Goal: Transaction & Acquisition: Purchase product/service

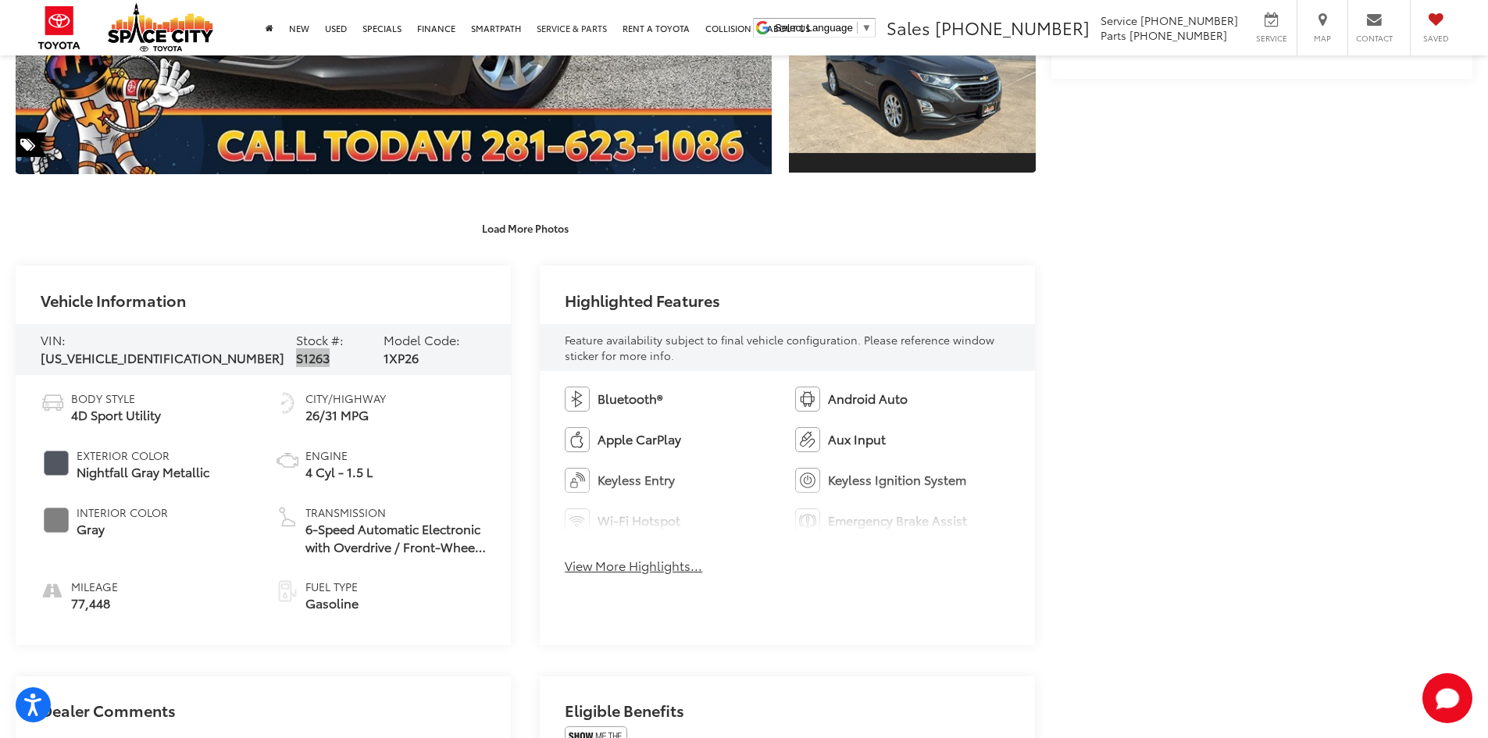
scroll to position [547, 0]
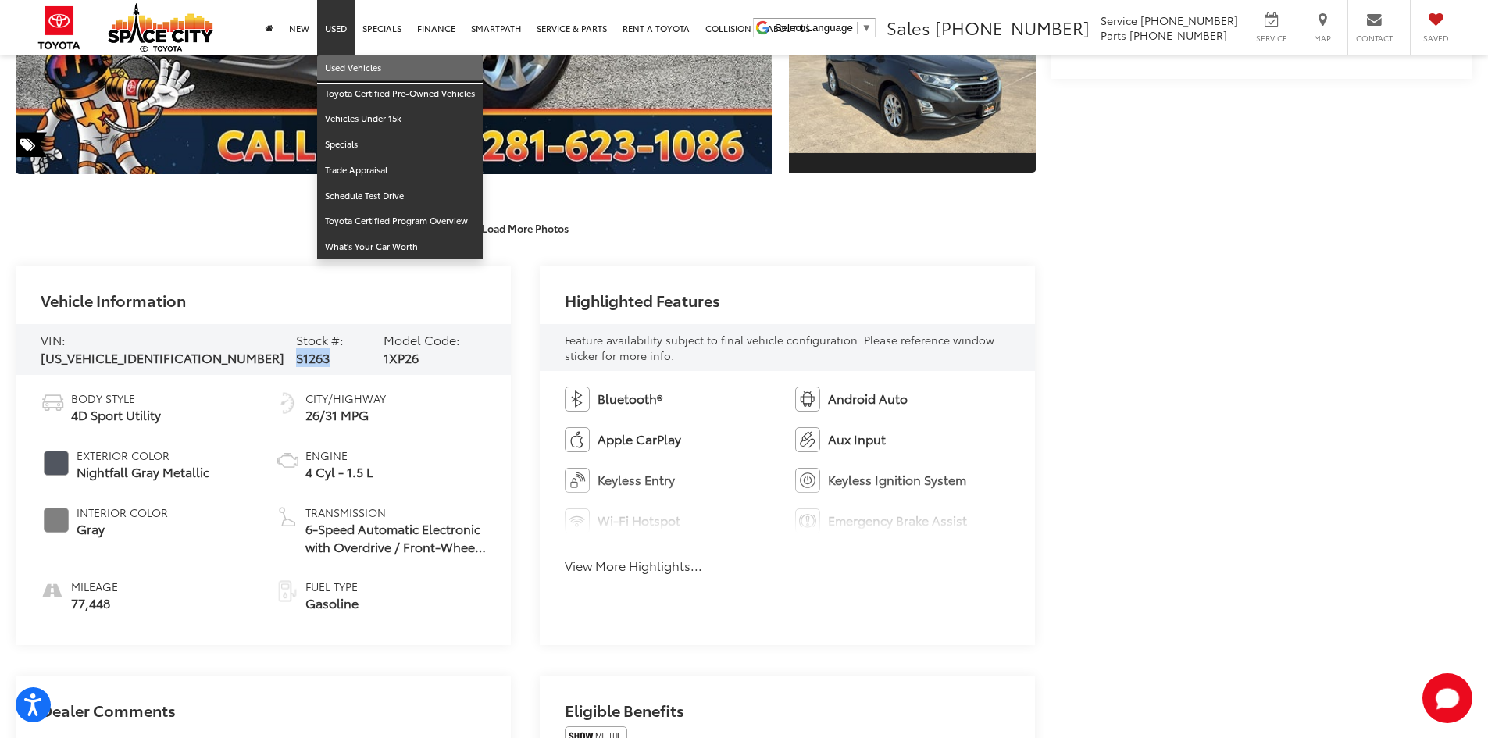
click at [341, 79] on link "Used Vehicles" at bounding box center [400, 68] width 166 height 26
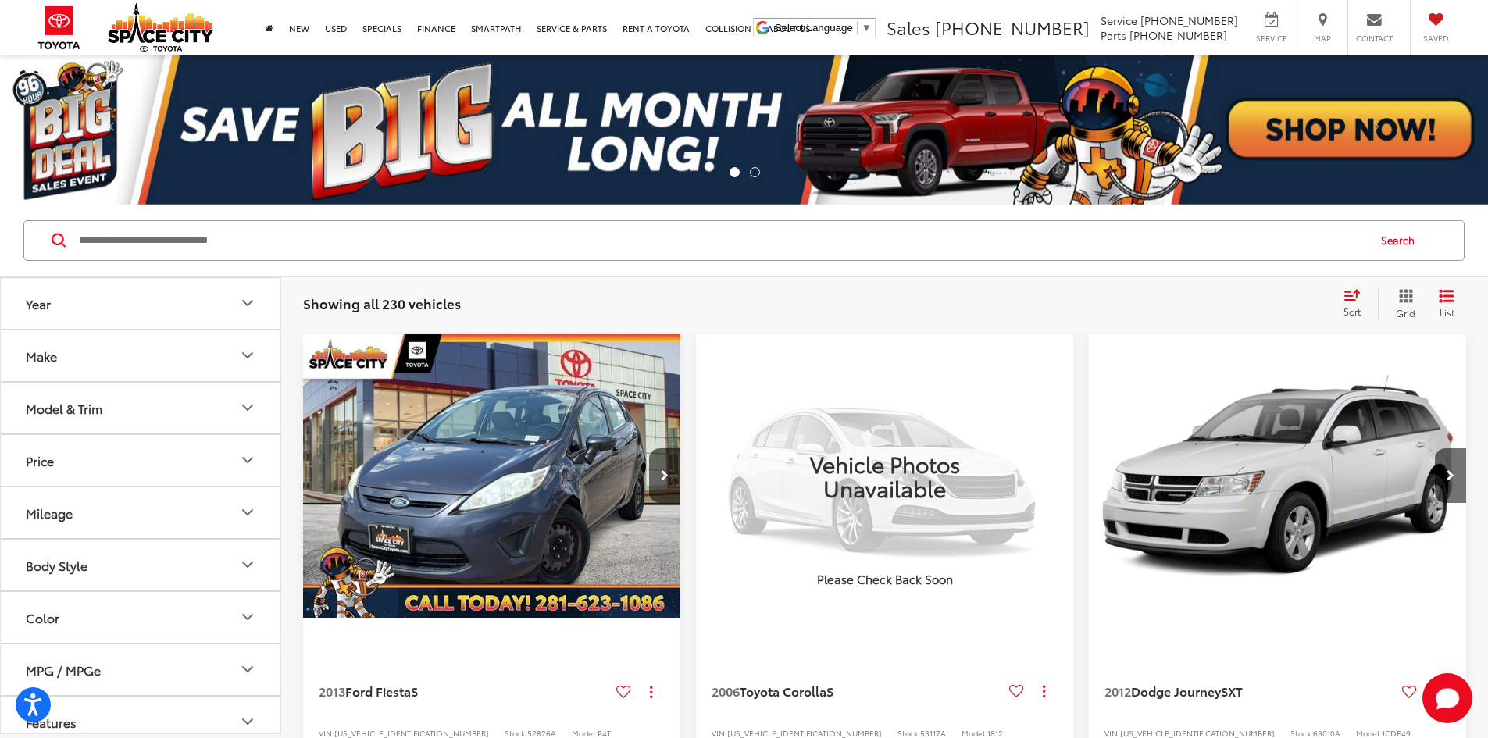
click at [66, 406] on div "Model & Trim" at bounding box center [64, 408] width 77 height 15
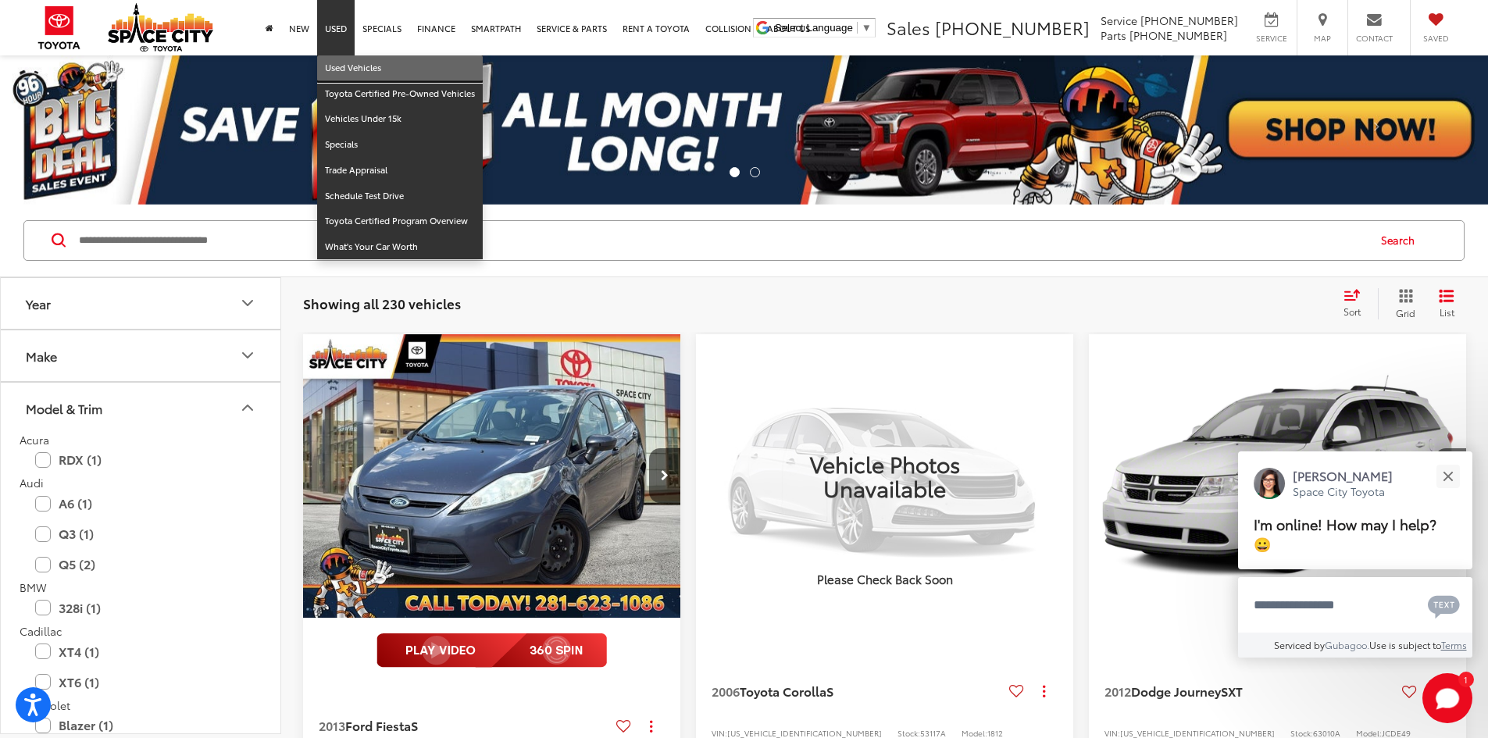
click at [347, 70] on link "Used Vehicles" at bounding box center [400, 68] width 166 height 26
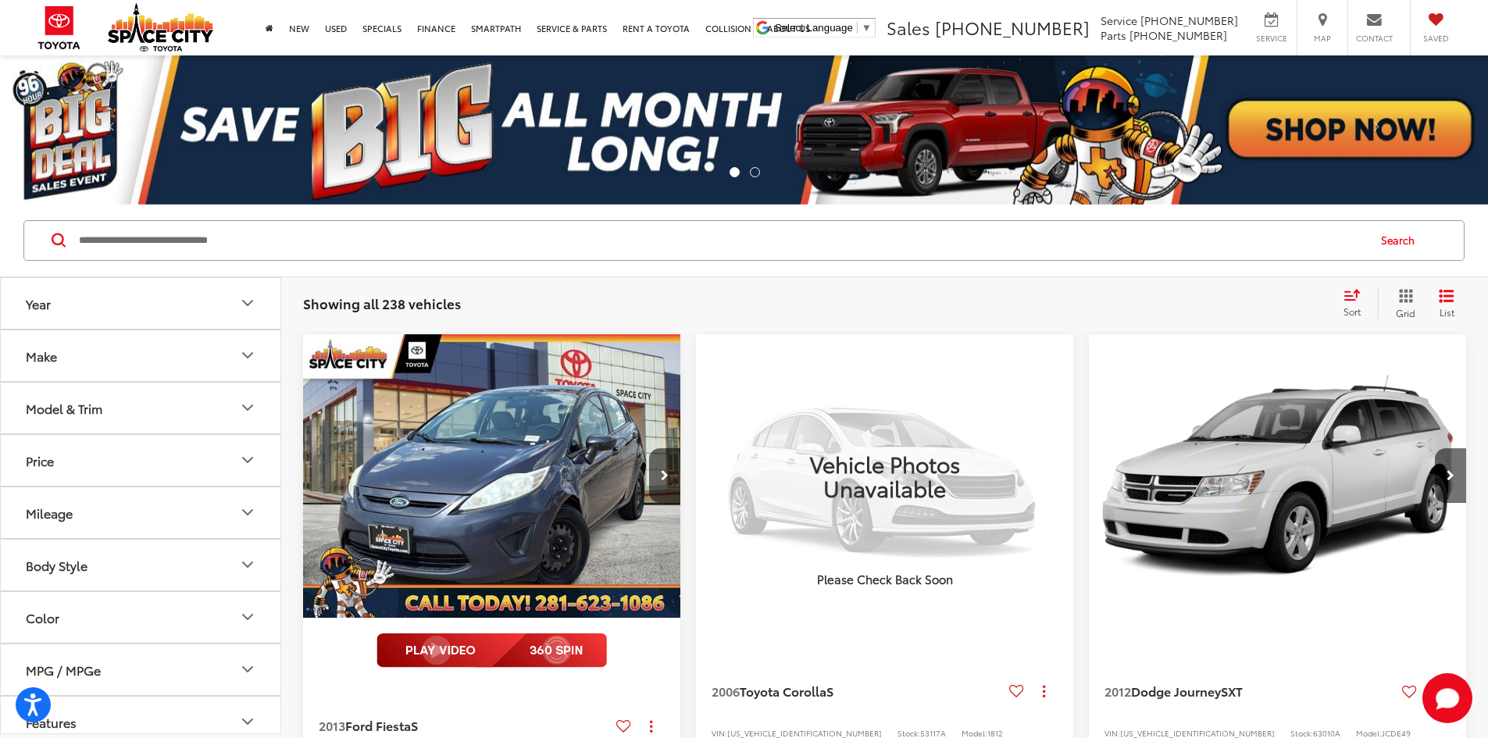
click at [404, 460] on img "2013 Ford Fiesta S 0" at bounding box center [492, 476] width 380 height 285
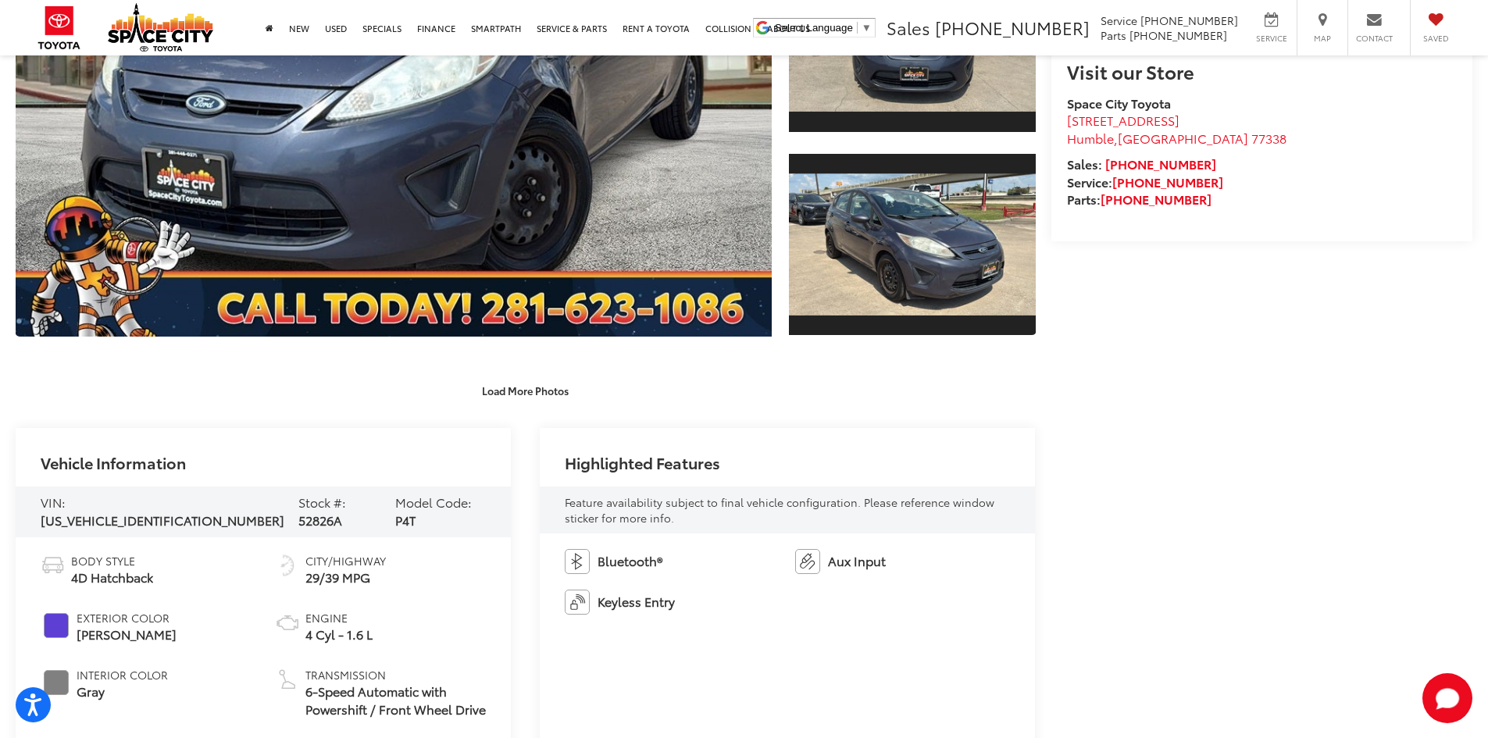
scroll to position [391, 0]
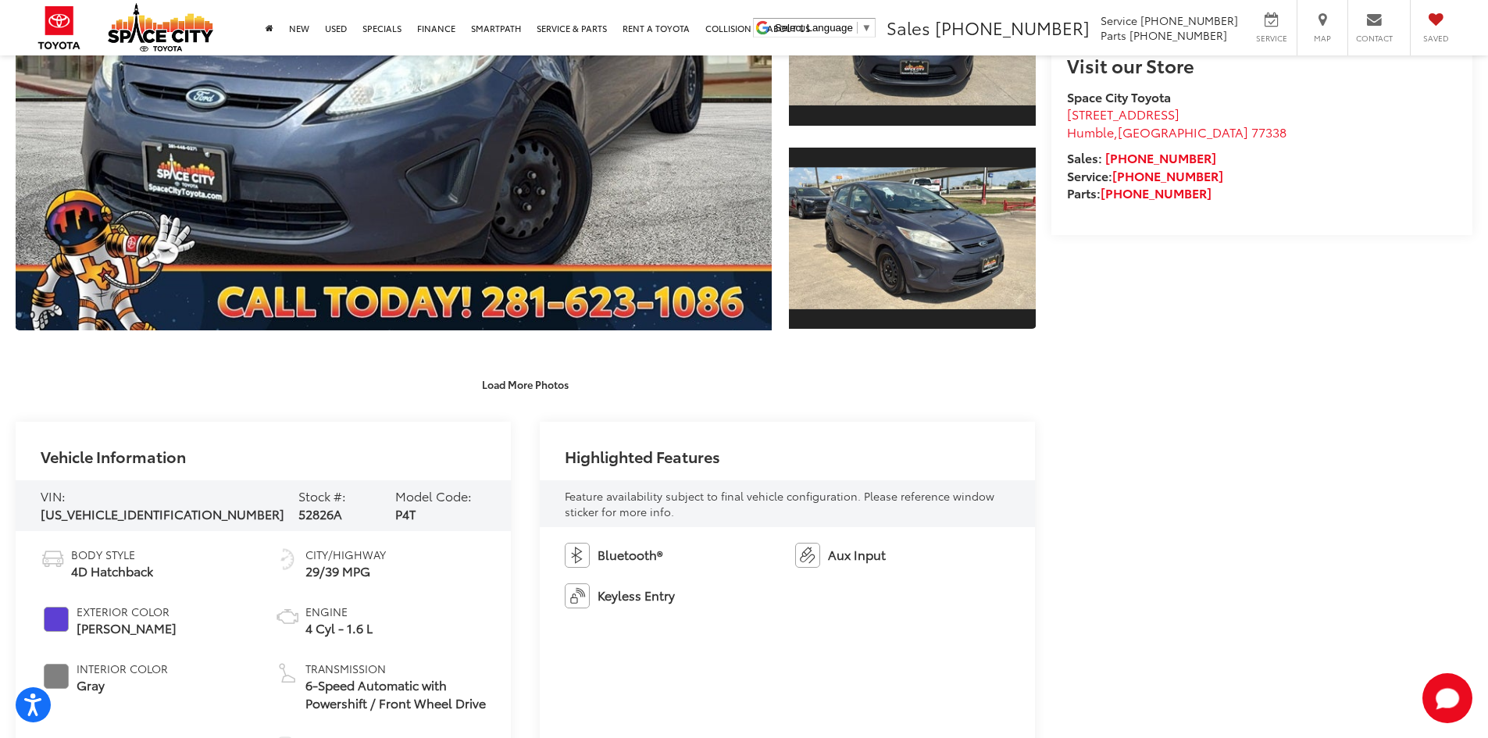
click at [298, 505] on span "52826A" at bounding box center [320, 514] width 44 height 18
copy span "52826A"
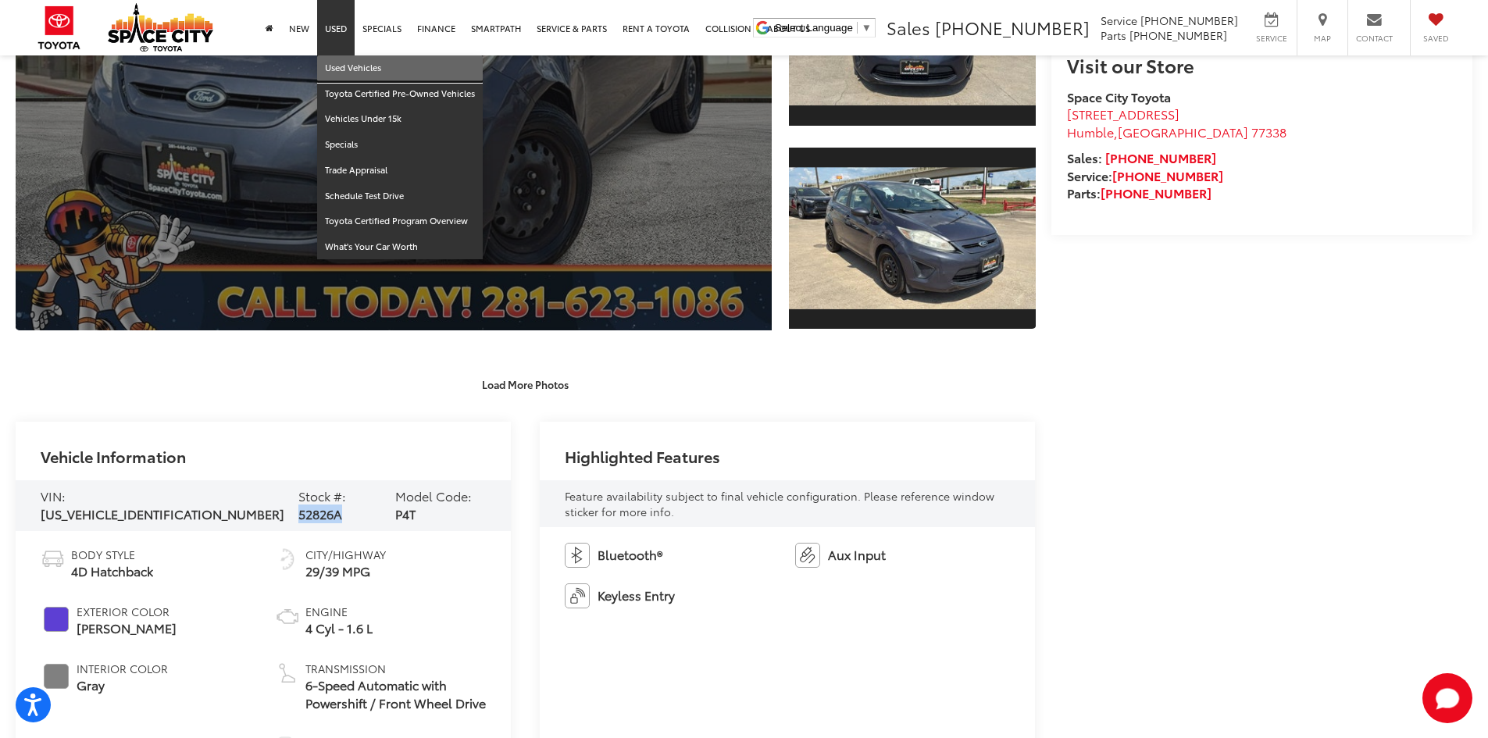
click at [345, 66] on link "Used Vehicles" at bounding box center [400, 68] width 166 height 26
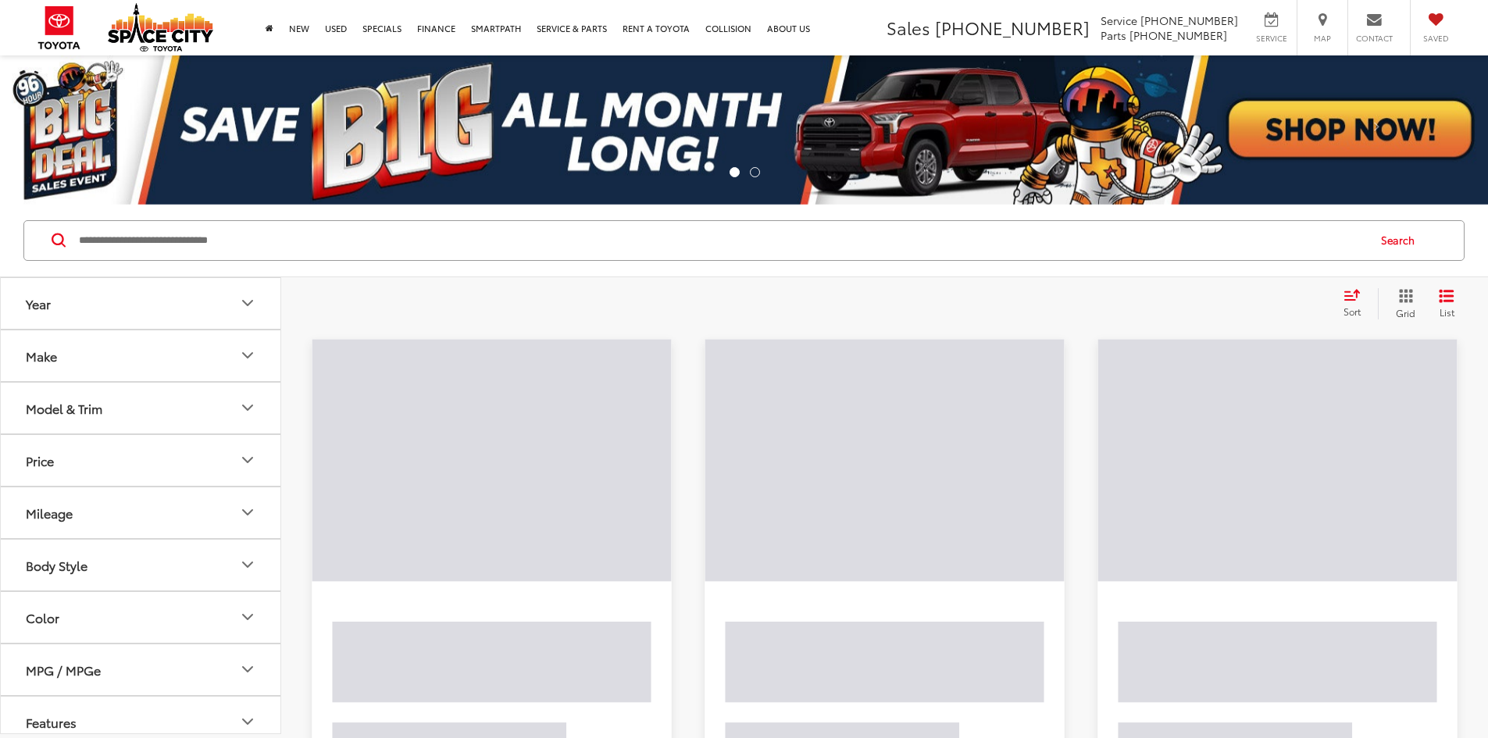
click at [227, 241] on input "Search by Make, Model, or Keyword" at bounding box center [721, 240] width 1289 height 37
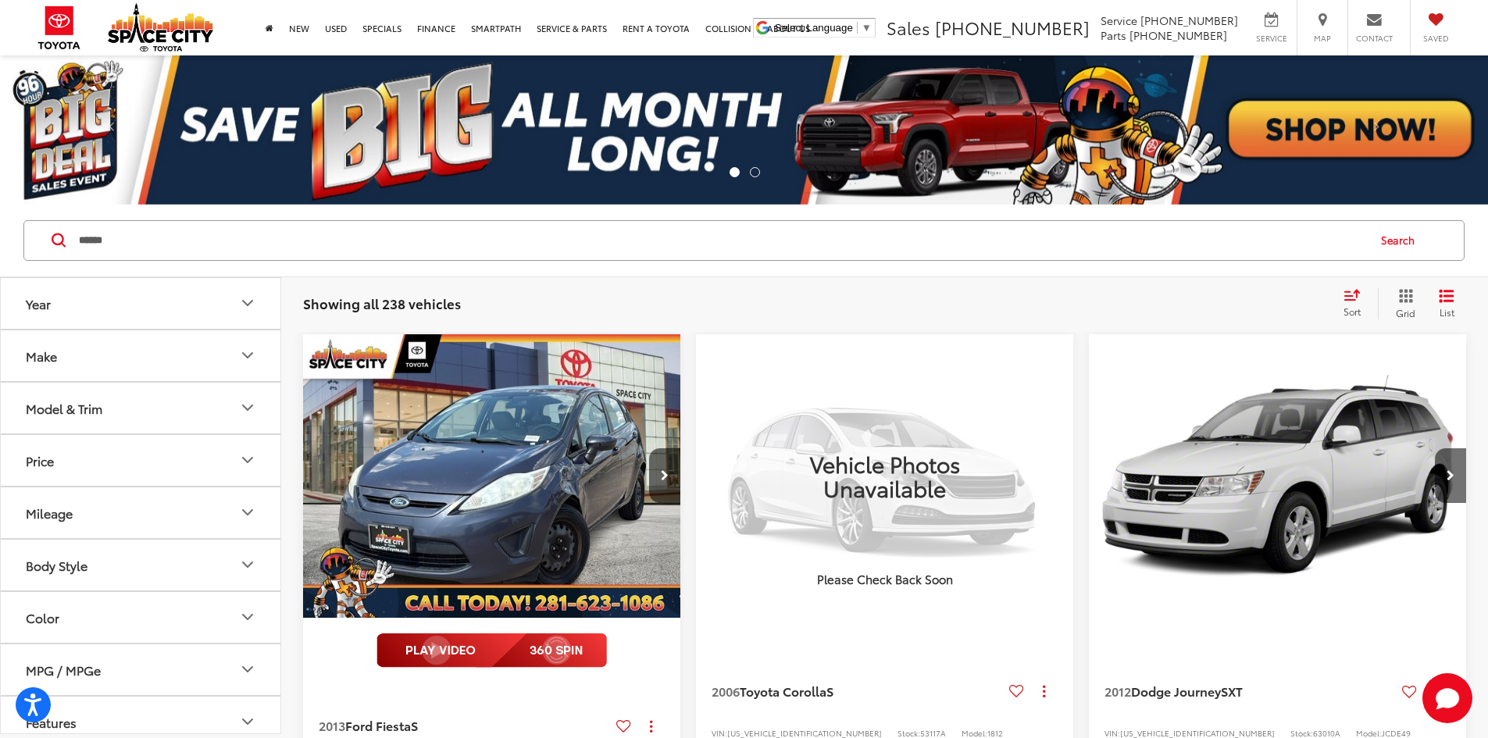
click at [227, 242] on input "******" at bounding box center [721, 240] width 1289 height 37
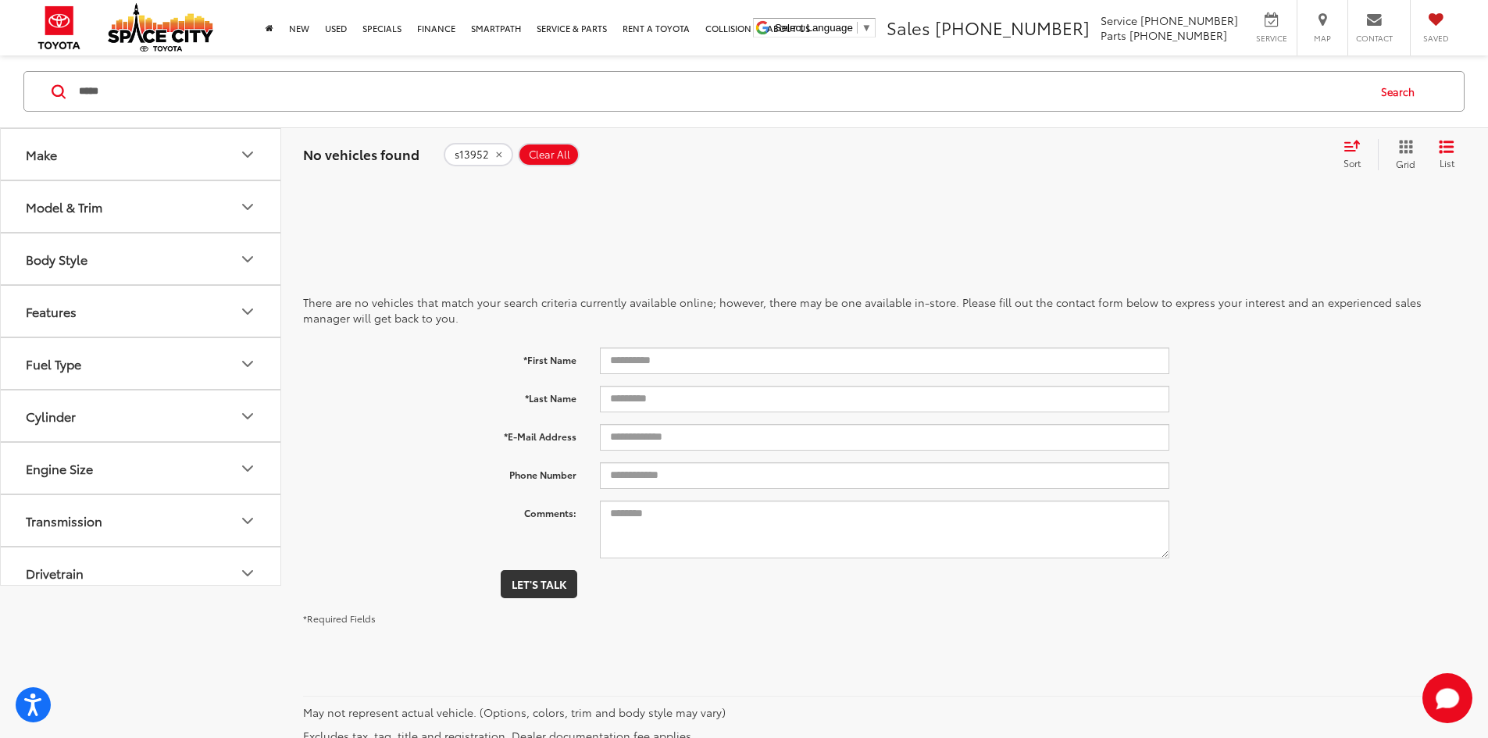
type input "*****"
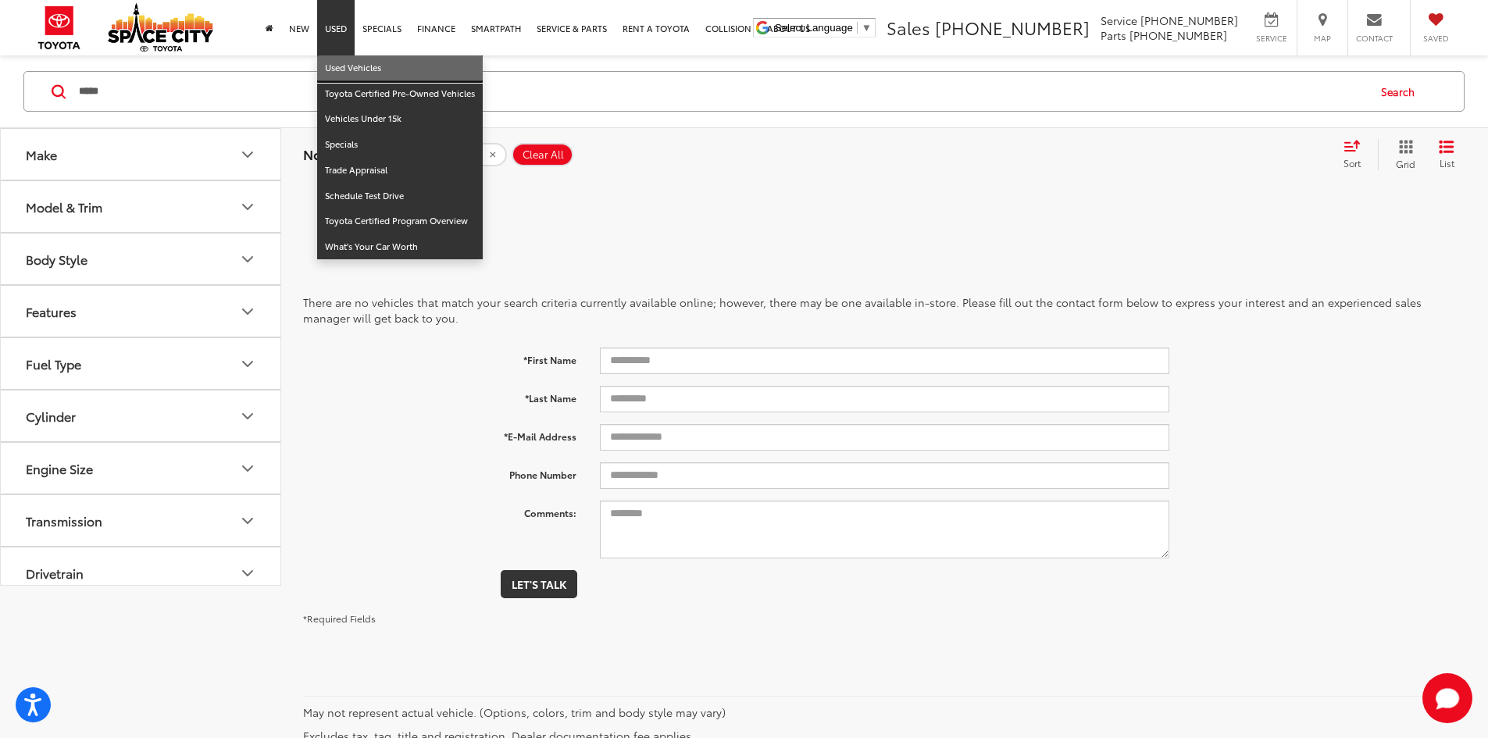
click at [351, 62] on link "Used Vehicles" at bounding box center [400, 68] width 166 height 26
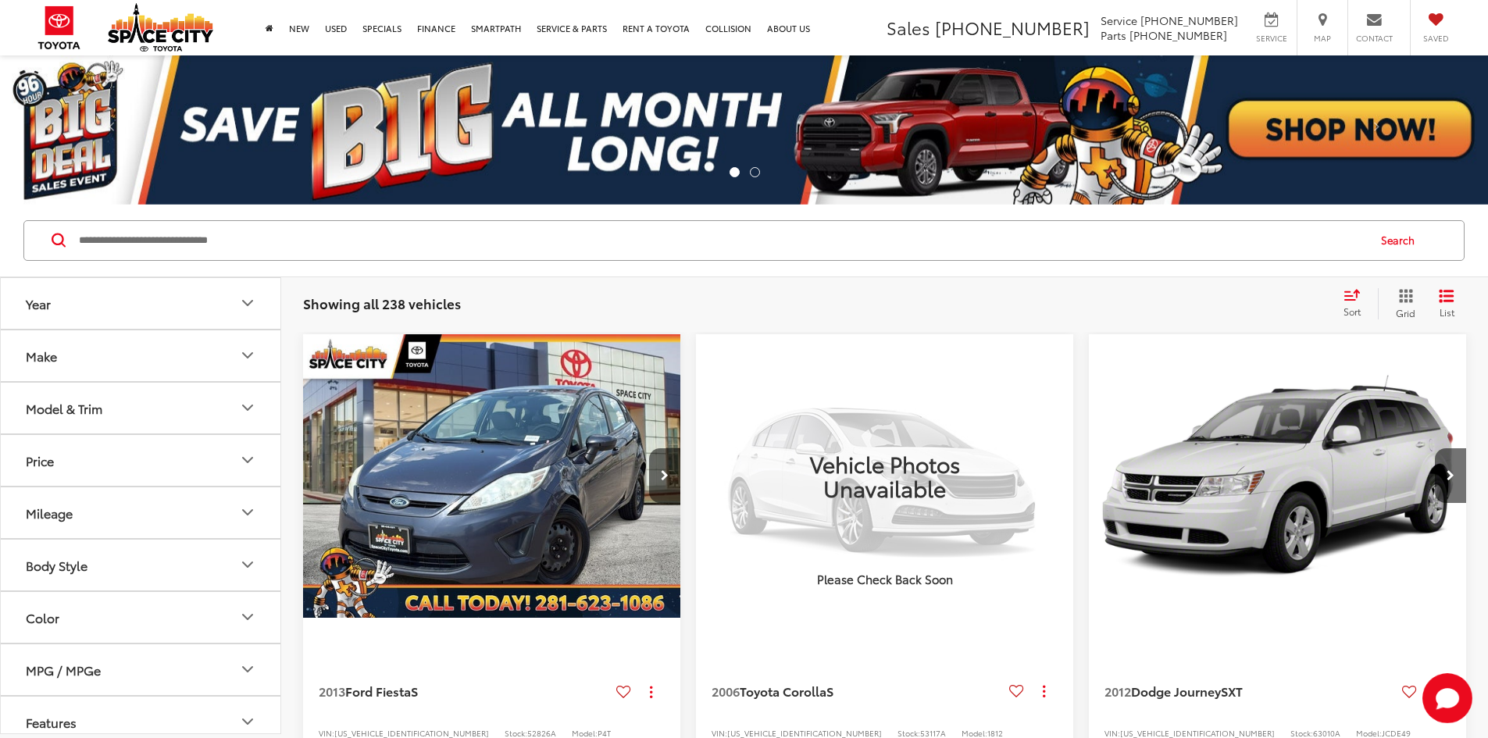
click at [126, 410] on button "Model & Trim" at bounding box center [141, 408] width 281 height 51
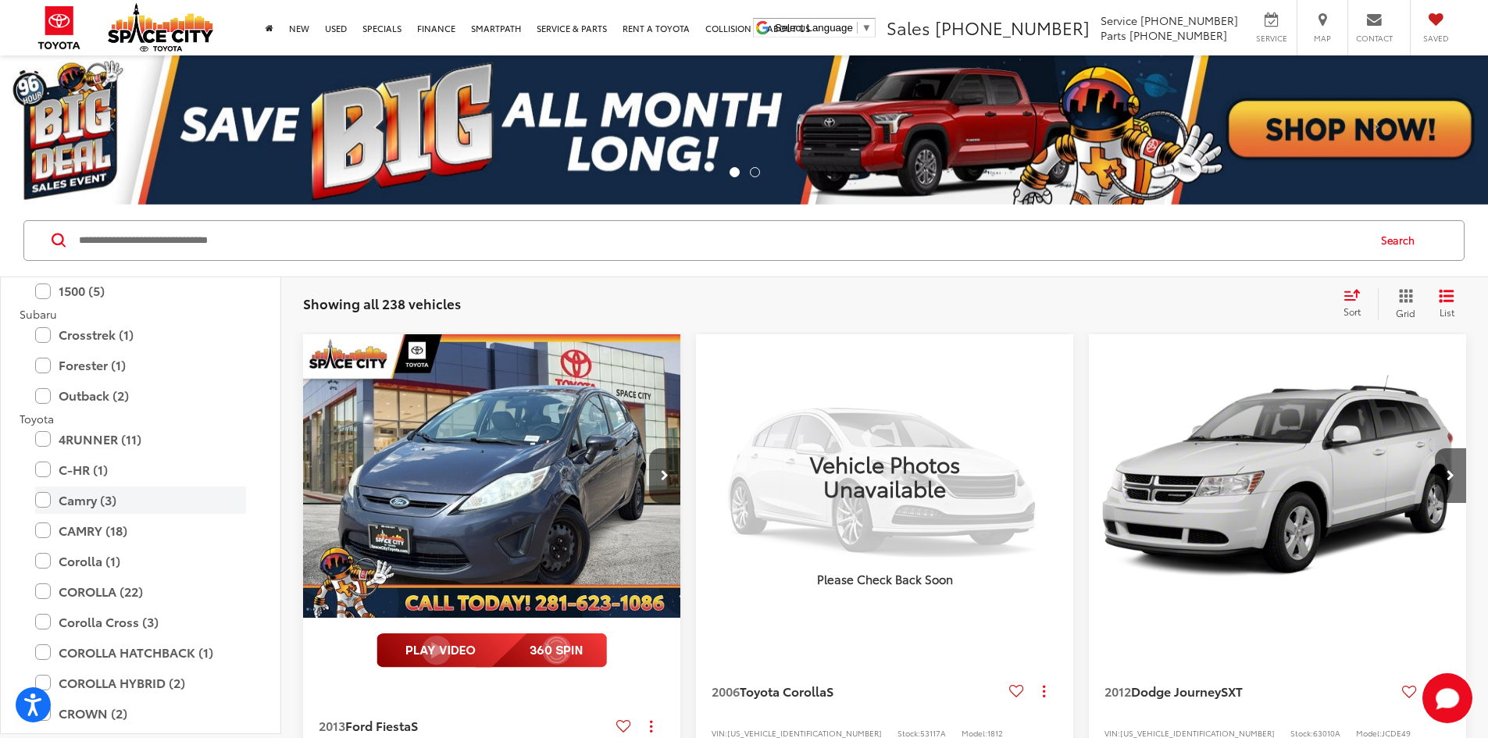
scroll to position [2421, 0]
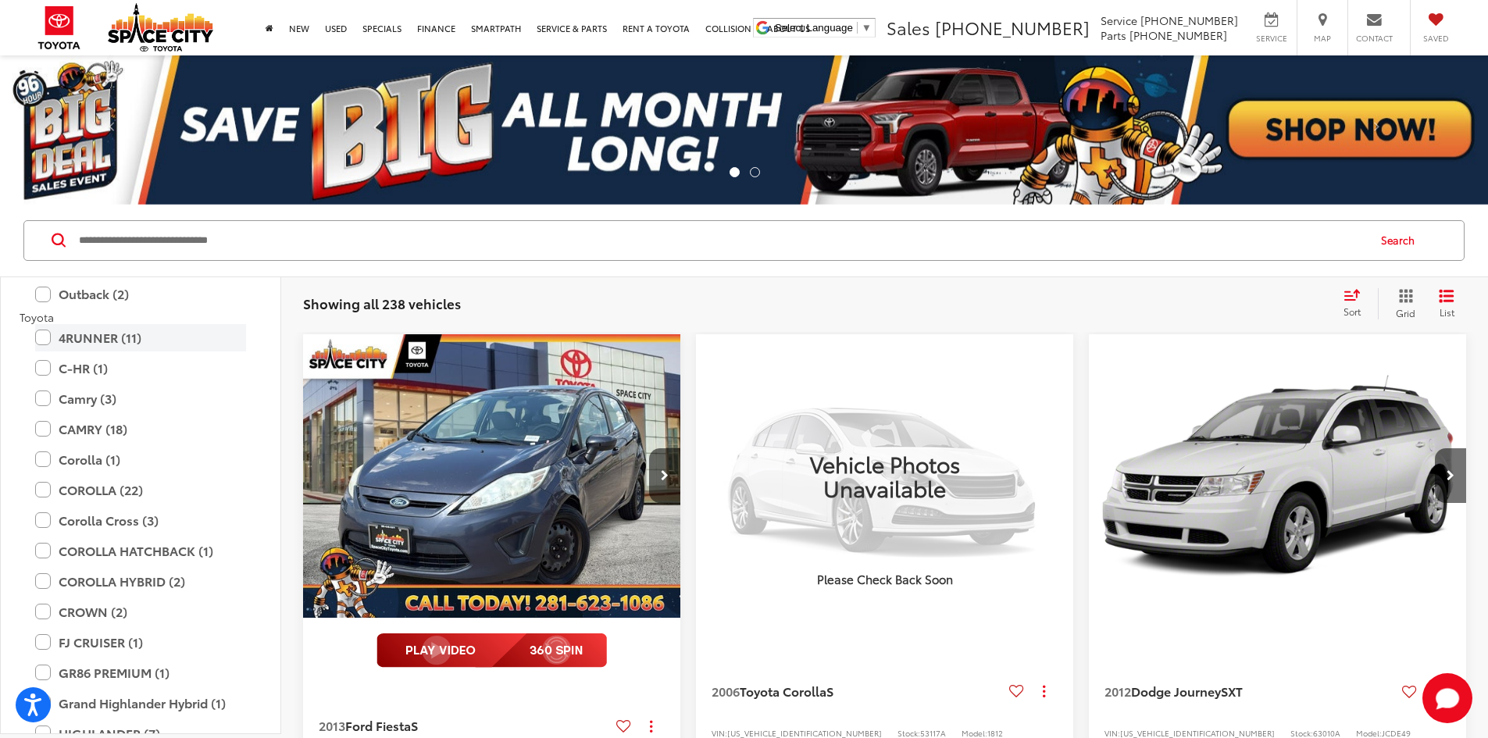
click at [139, 332] on label "4RUNNER (11)" at bounding box center [140, 337] width 211 height 27
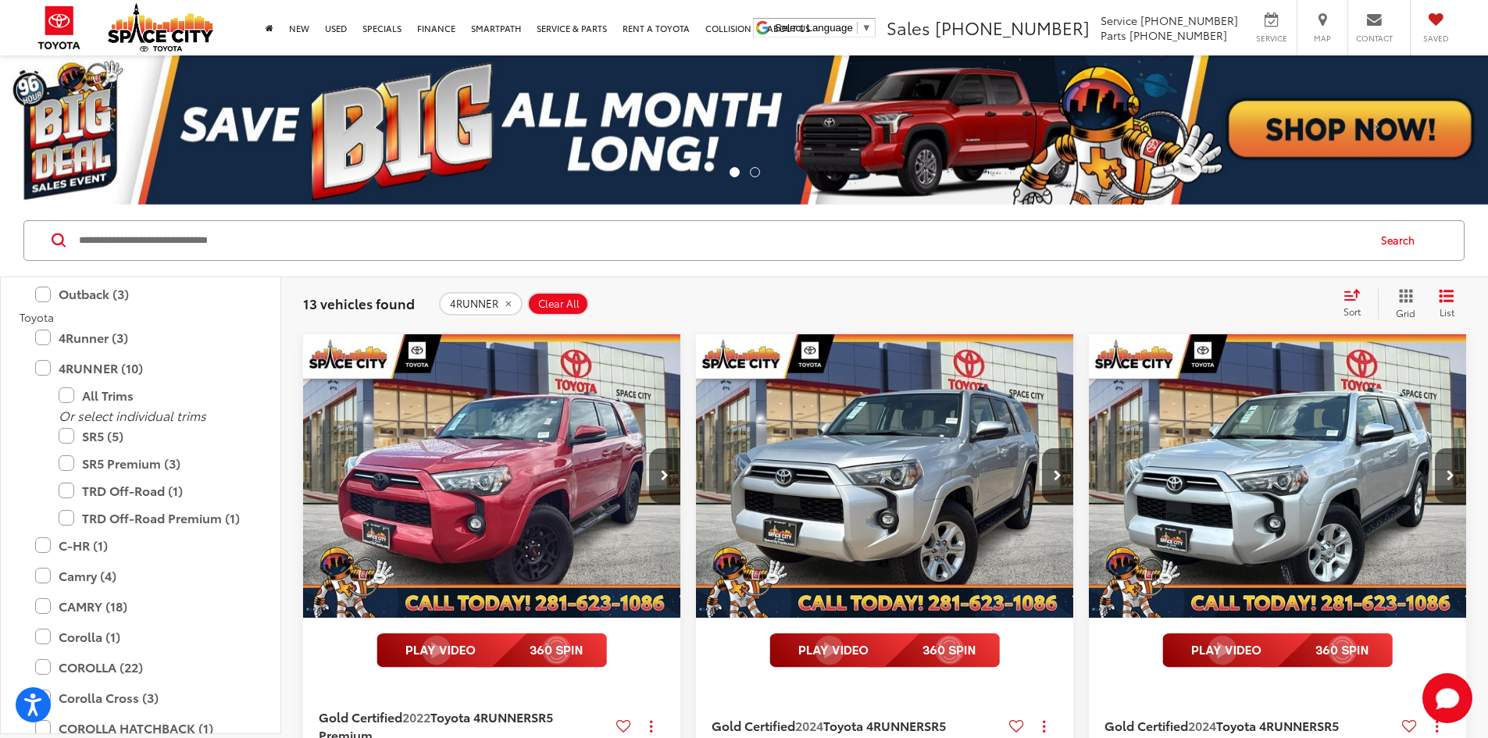
click at [1356, 297] on icon "Select sort value" at bounding box center [1352, 294] width 14 height 9
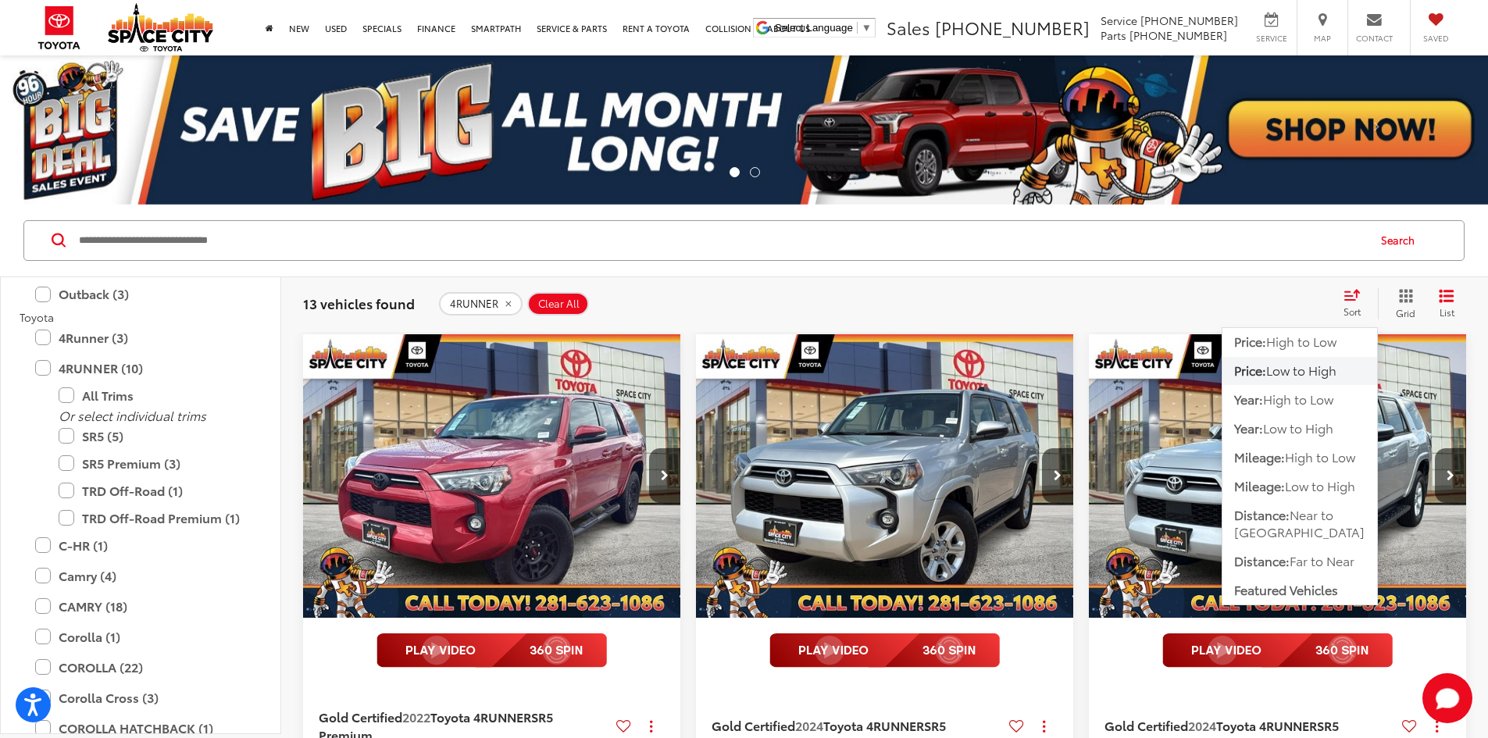
click at [1047, 272] on div "Search" at bounding box center [744, 241] width 1488 height 73
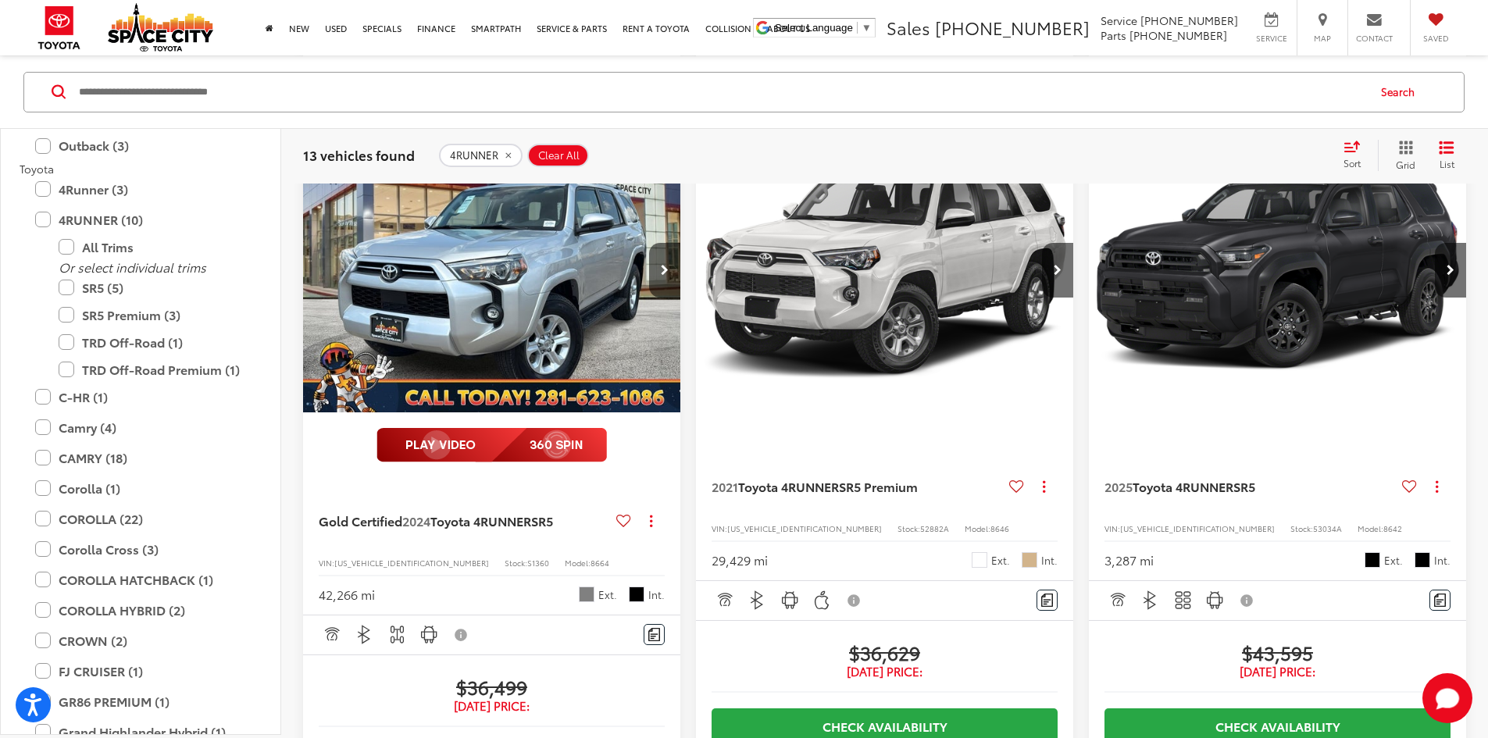
scroll to position [1953, 0]
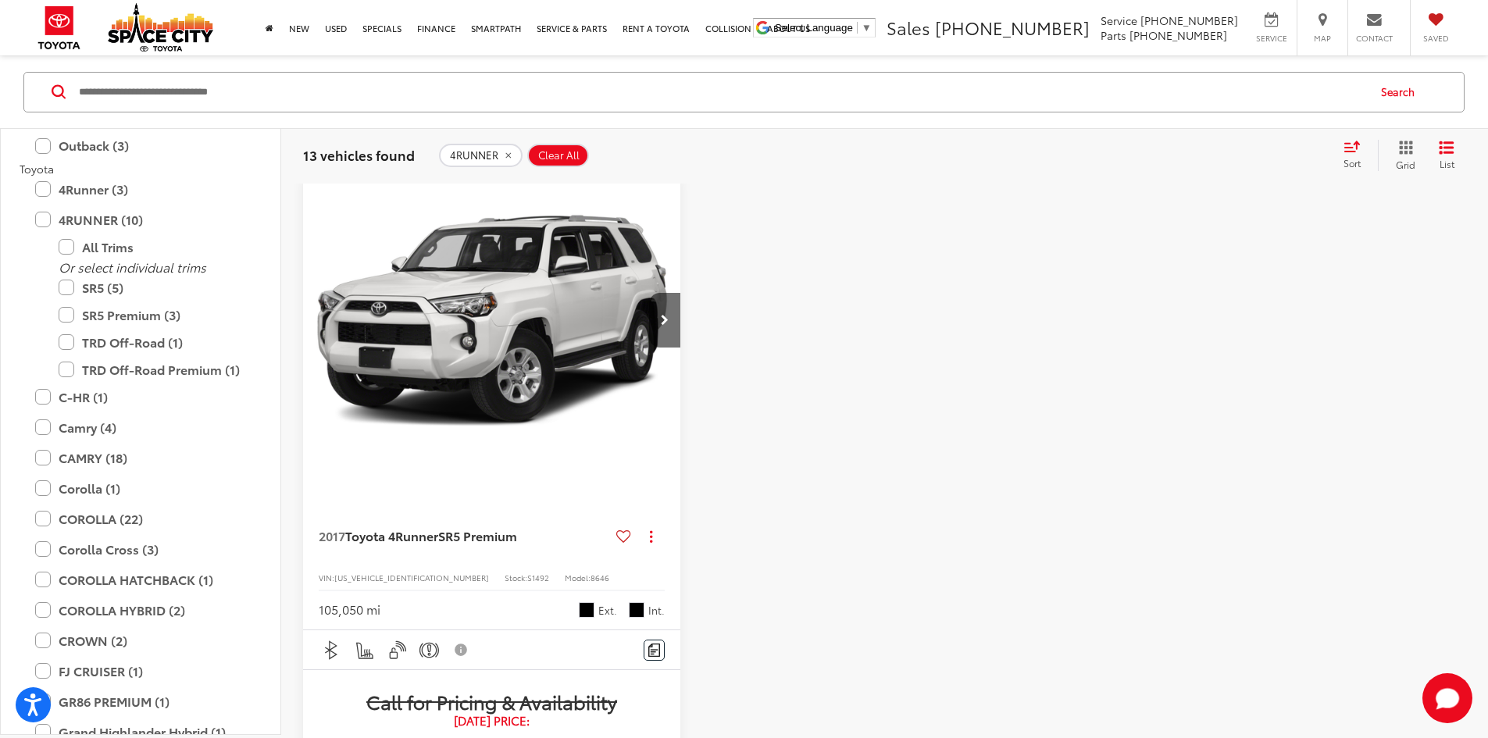
scroll to position [149, 0]
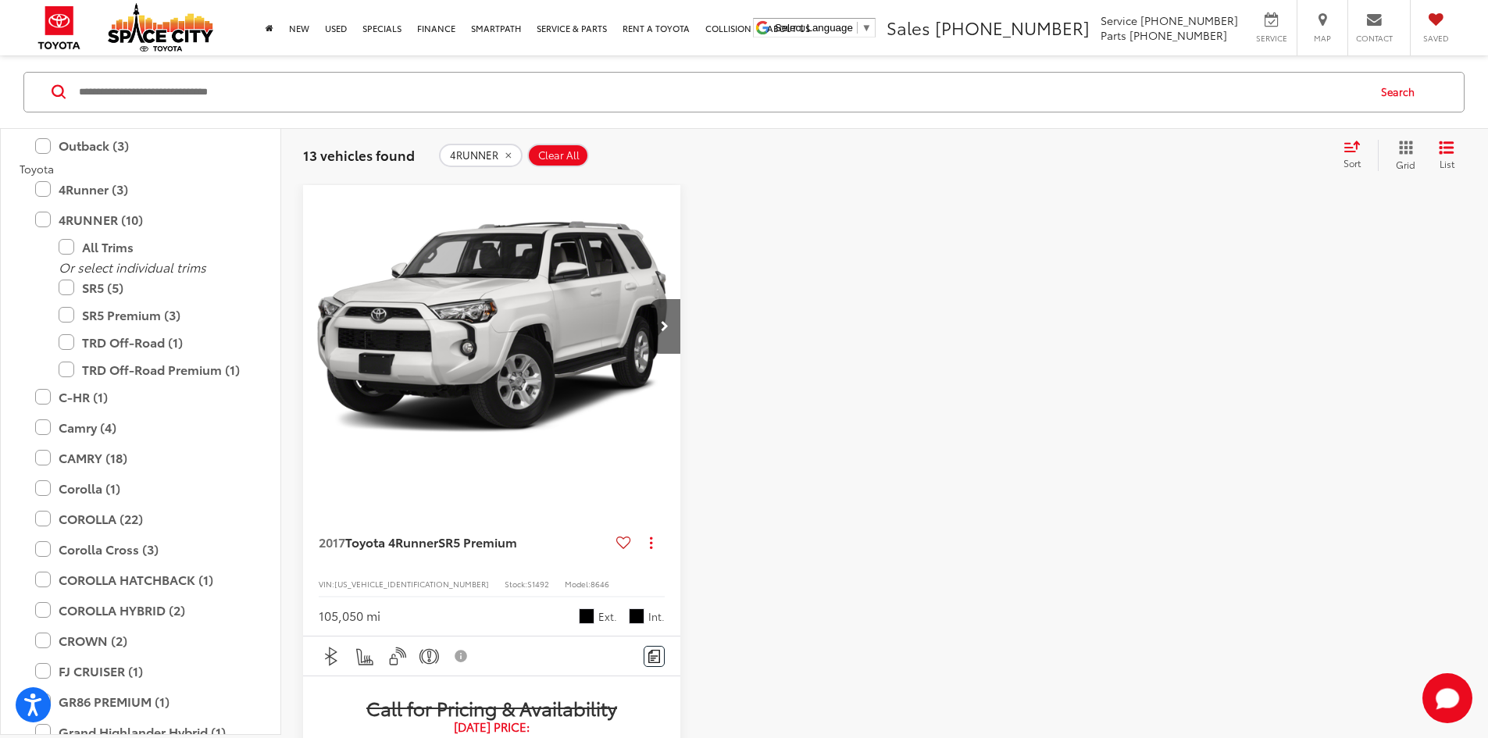
click at [415, 298] on img "2017 Toyota 4Runner SR5 Premium 0" at bounding box center [492, 327] width 380 height 285
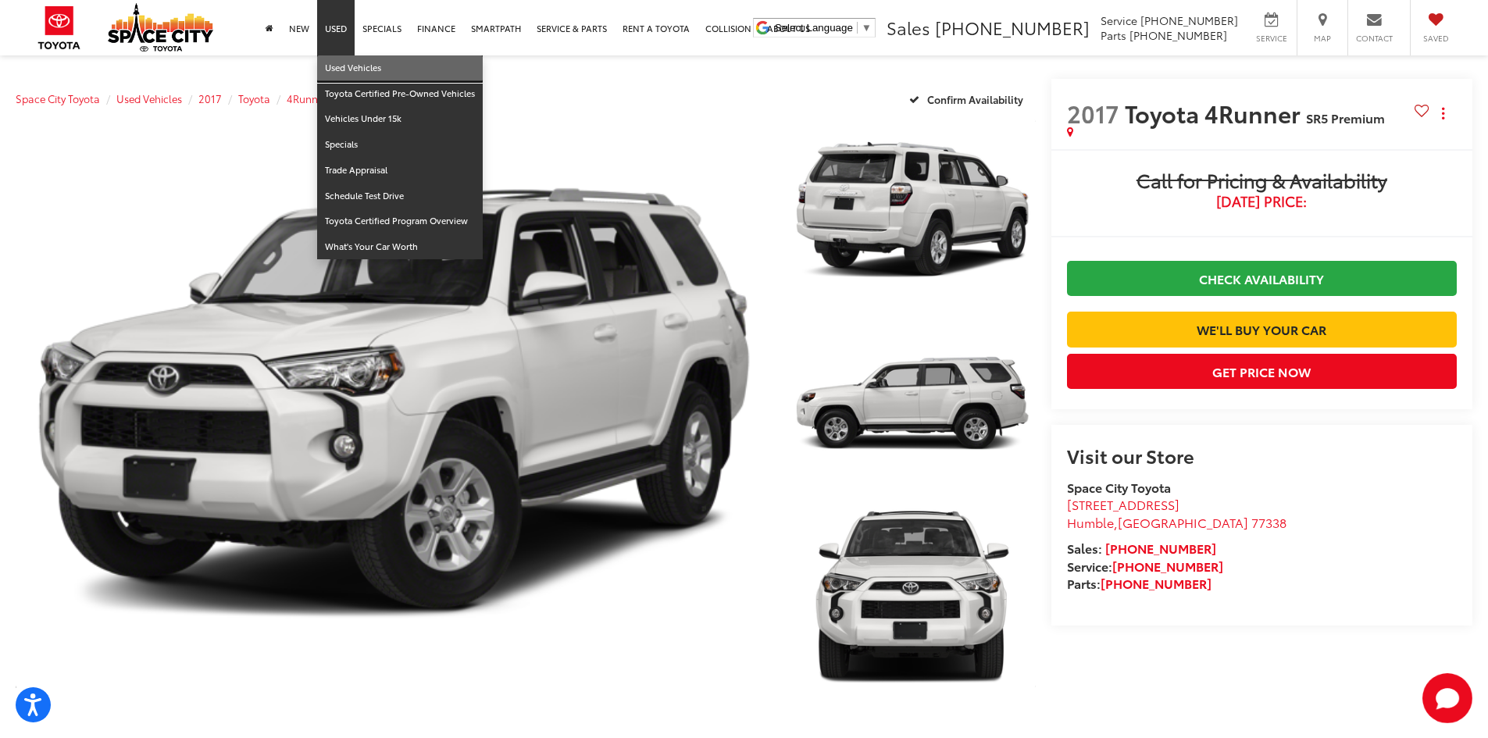
click at [356, 69] on link "Used Vehicles" at bounding box center [400, 68] width 166 height 26
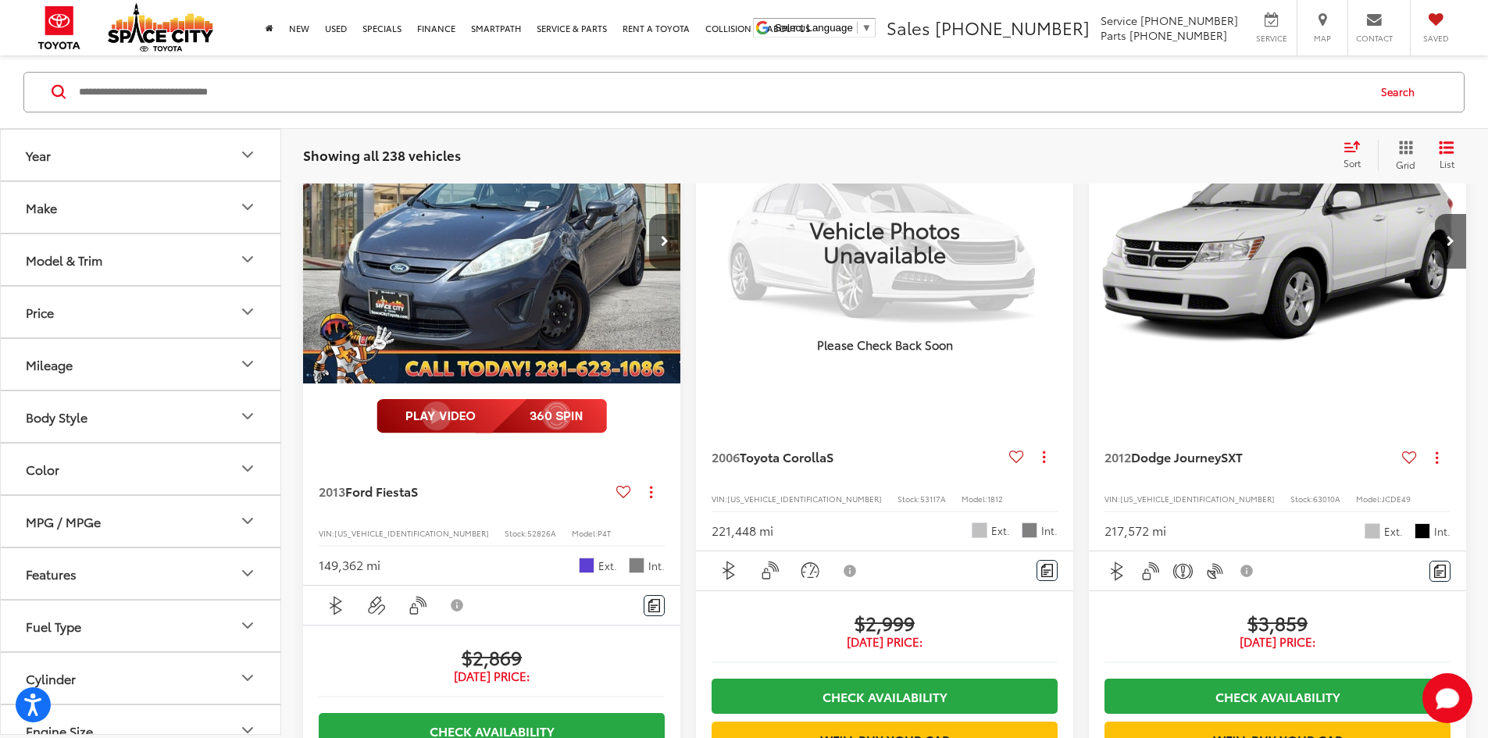
scroll to position [234, 0]
click at [123, 264] on button "Model & Trim" at bounding box center [141, 259] width 281 height 51
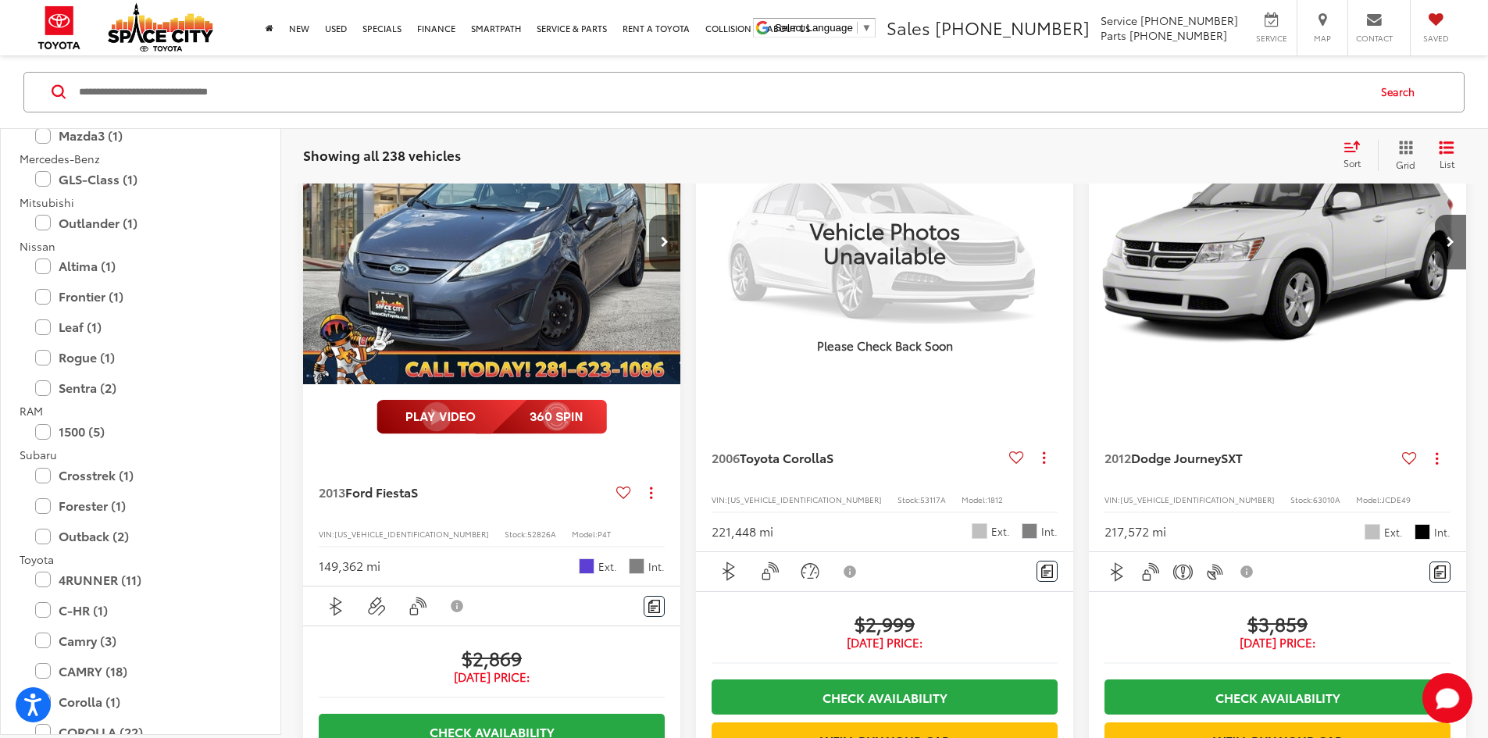
scroll to position [2265, 0]
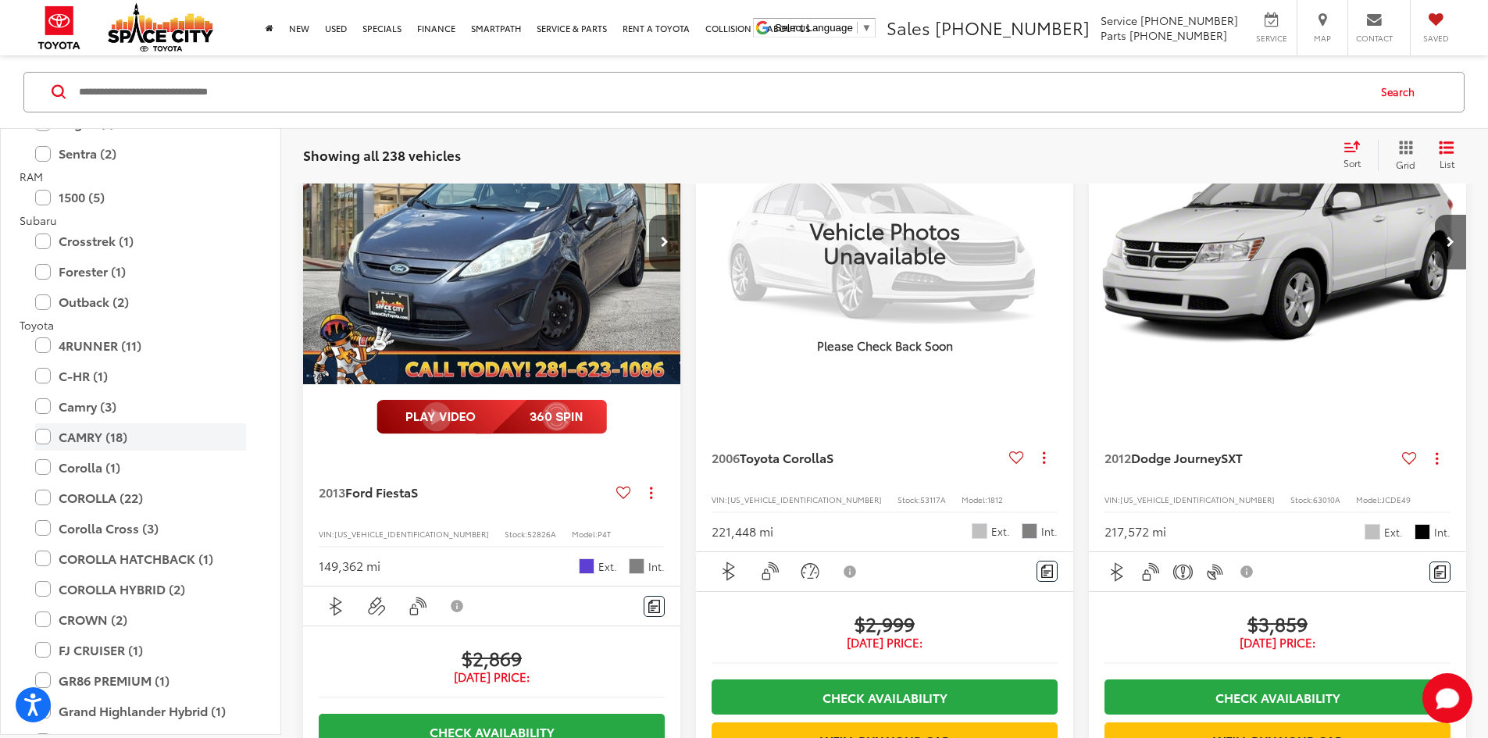
click at [117, 442] on label "CAMRY (18)" at bounding box center [140, 436] width 211 height 27
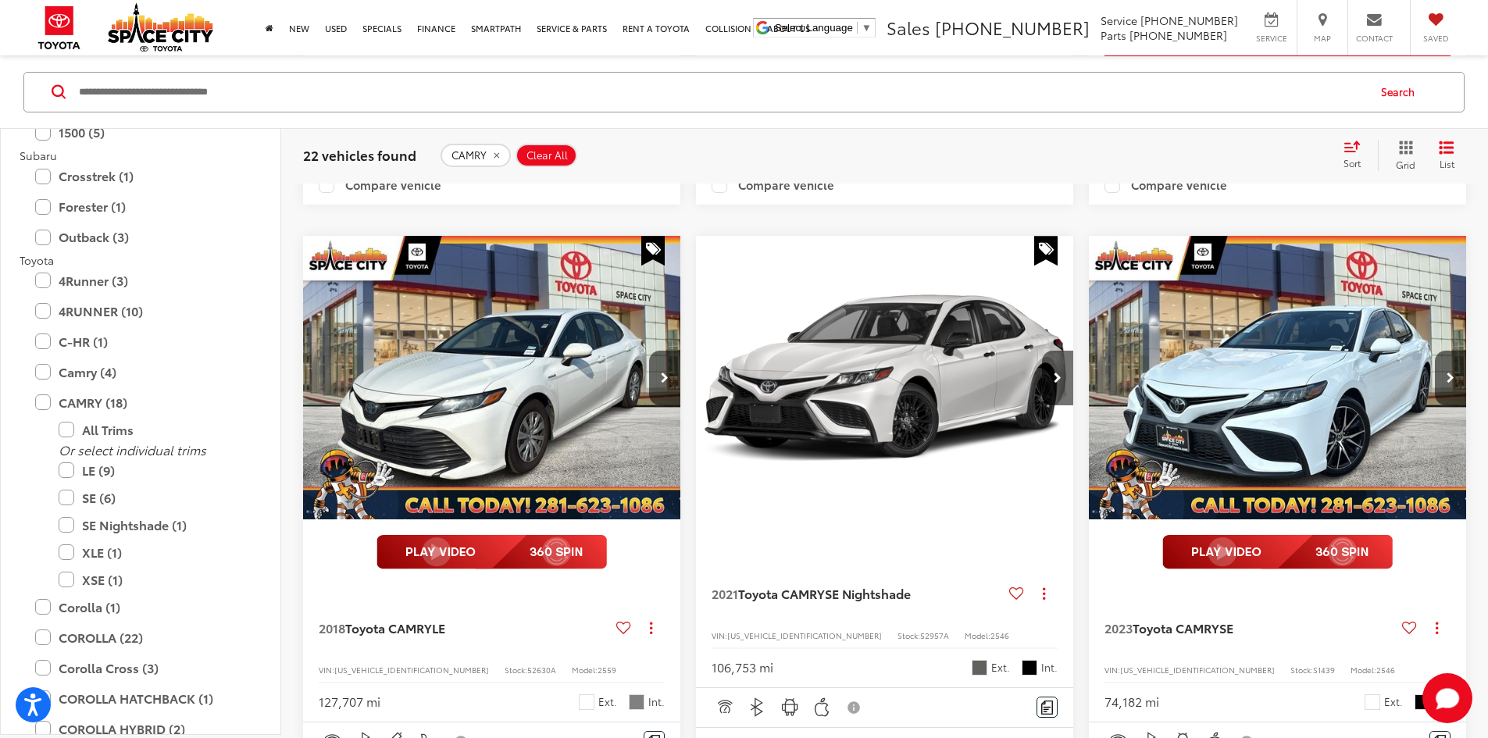
scroll to position [1008, 0]
click at [1120, 663] on span "[US_VEHICLE_IDENTIFICATION_NUMBER]" at bounding box center [1197, 669] width 155 height 12
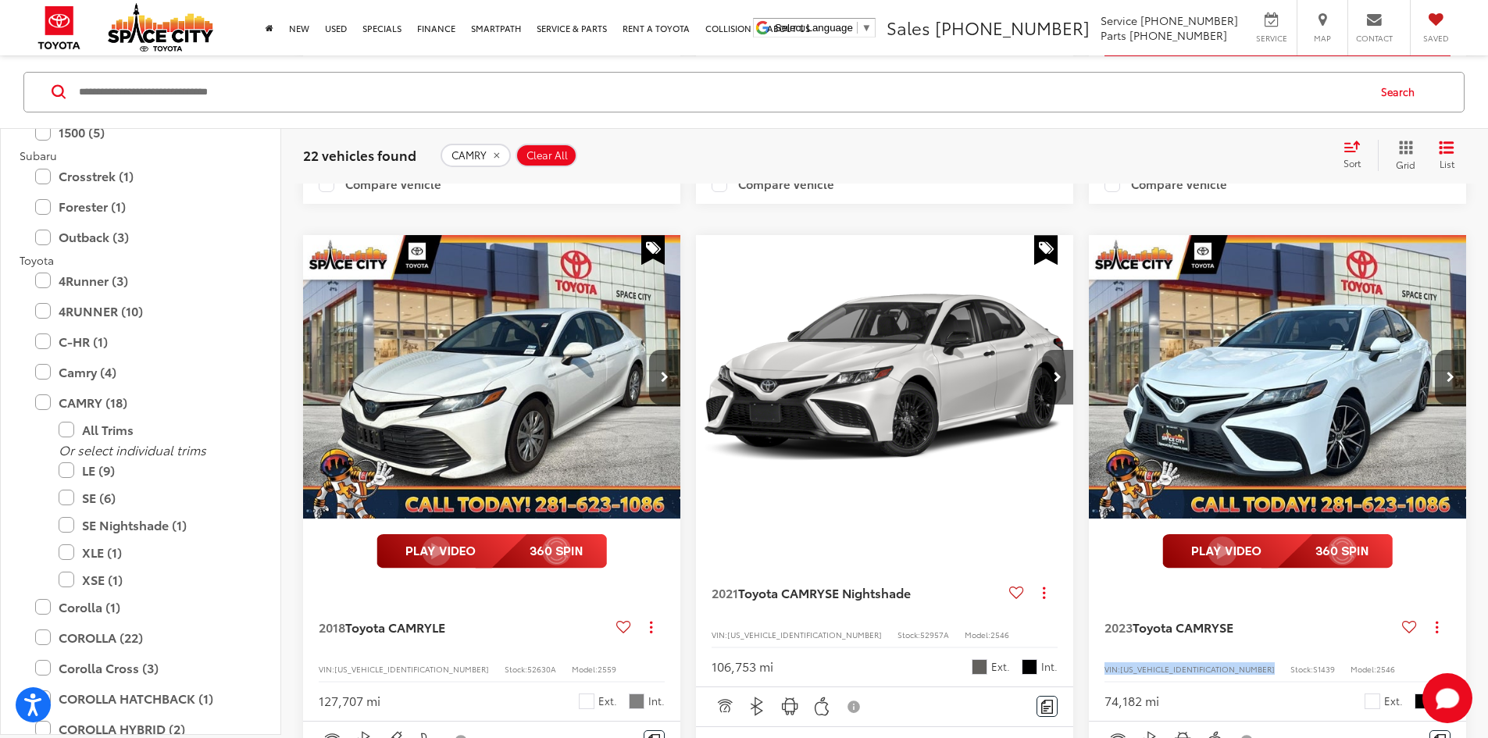
click at [1120, 663] on span "[US_VEHICLE_IDENTIFICATION_NUMBER]" at bounding box center [1197, 669] width 155 height 12
click at [1089, 589] on div "2023 Toyota CAMRY SE Copy Link Share Print View Details VIN: [US_VEHICLE_IDENTI…" at bounding box center [1277, 652] width 377 height 137
click at [1313, 663] on span "S1439" at bounding box center [1324, 669] width 22 height 12
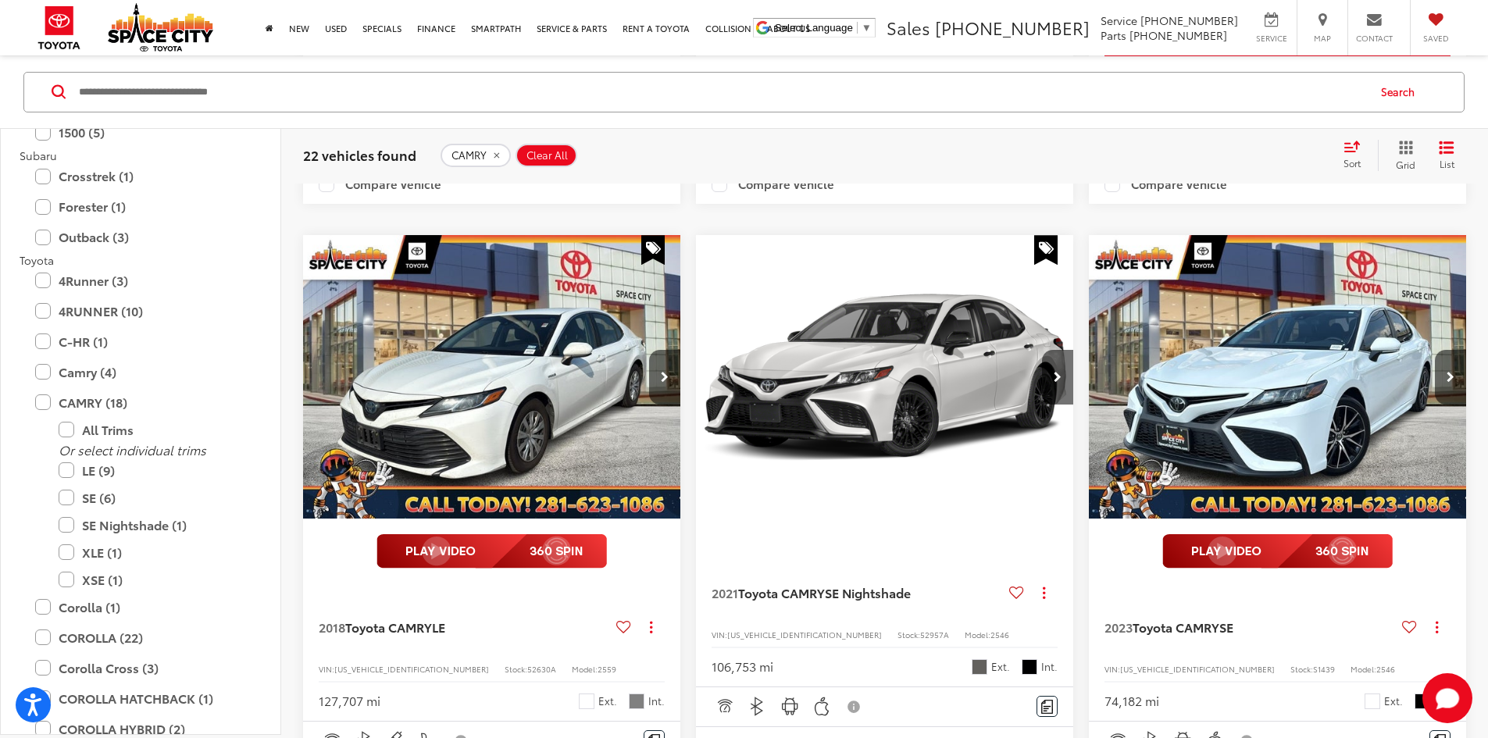
click at [1376, 663] on span "2546" at bounding box center [1385, 669] width 19 height 12
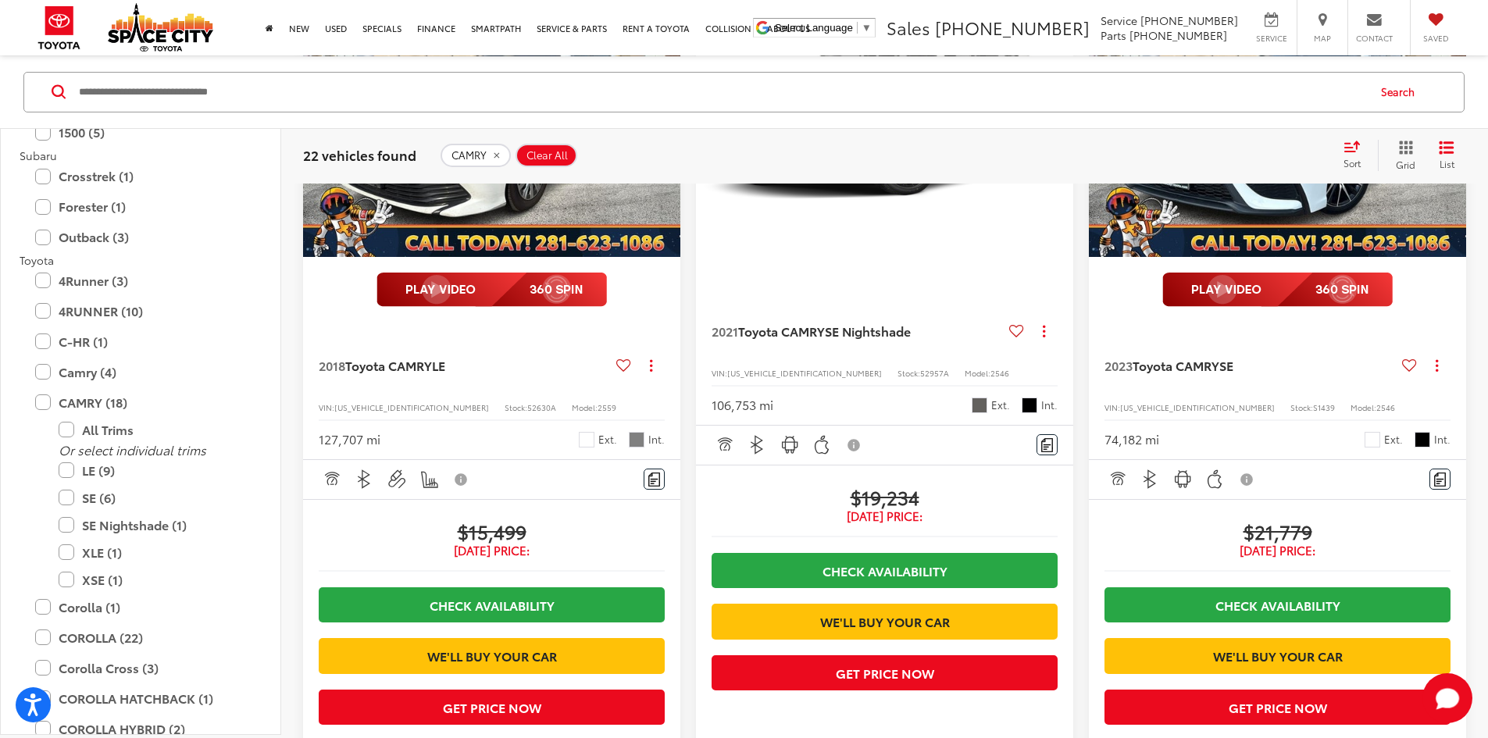
scroll to position [1711, 0]
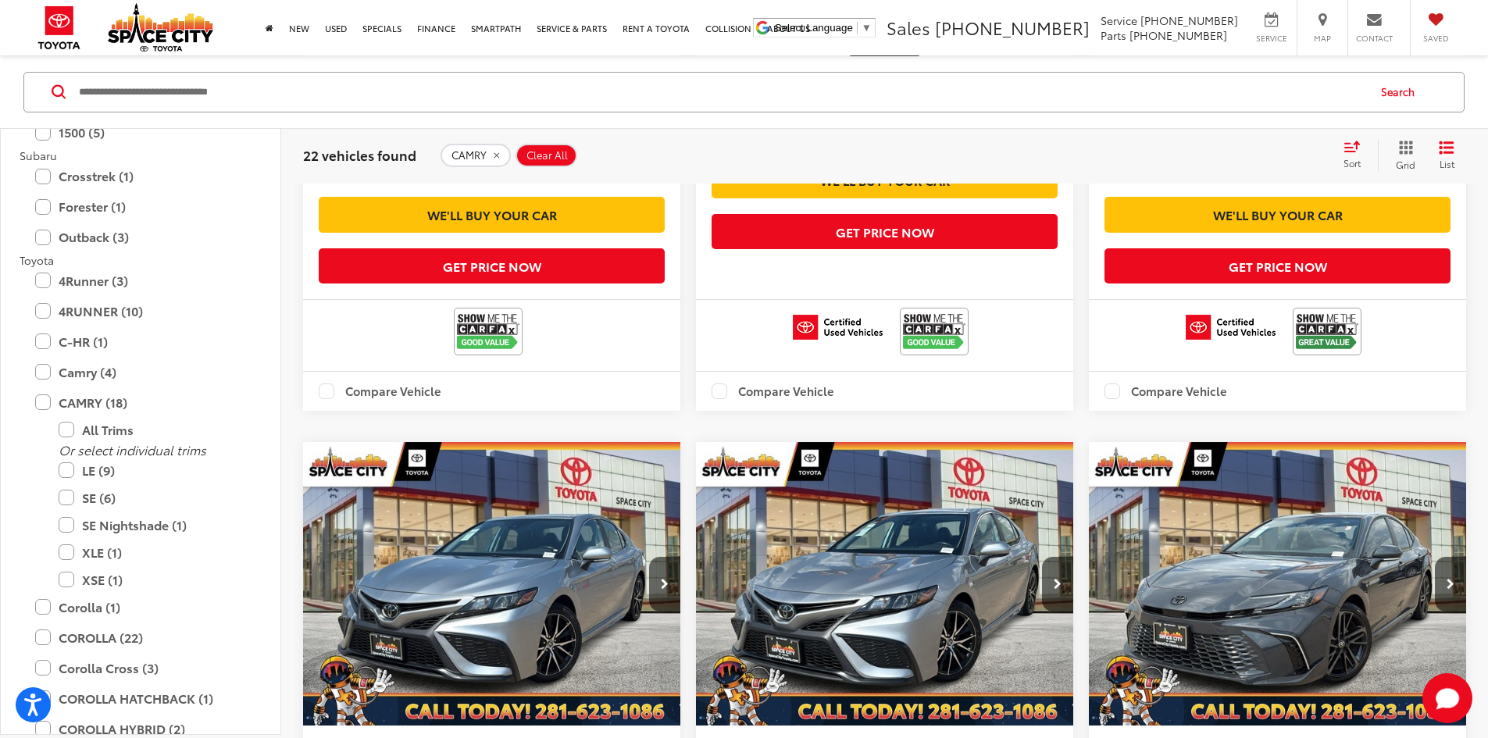
click at [586, 376] on div "2005 Toyota Camry LE Copy Link Share Print View Details VIN: [US_VEHICLE_IDENTI…" at bounding box center [884, 441] width 1163 height 3636
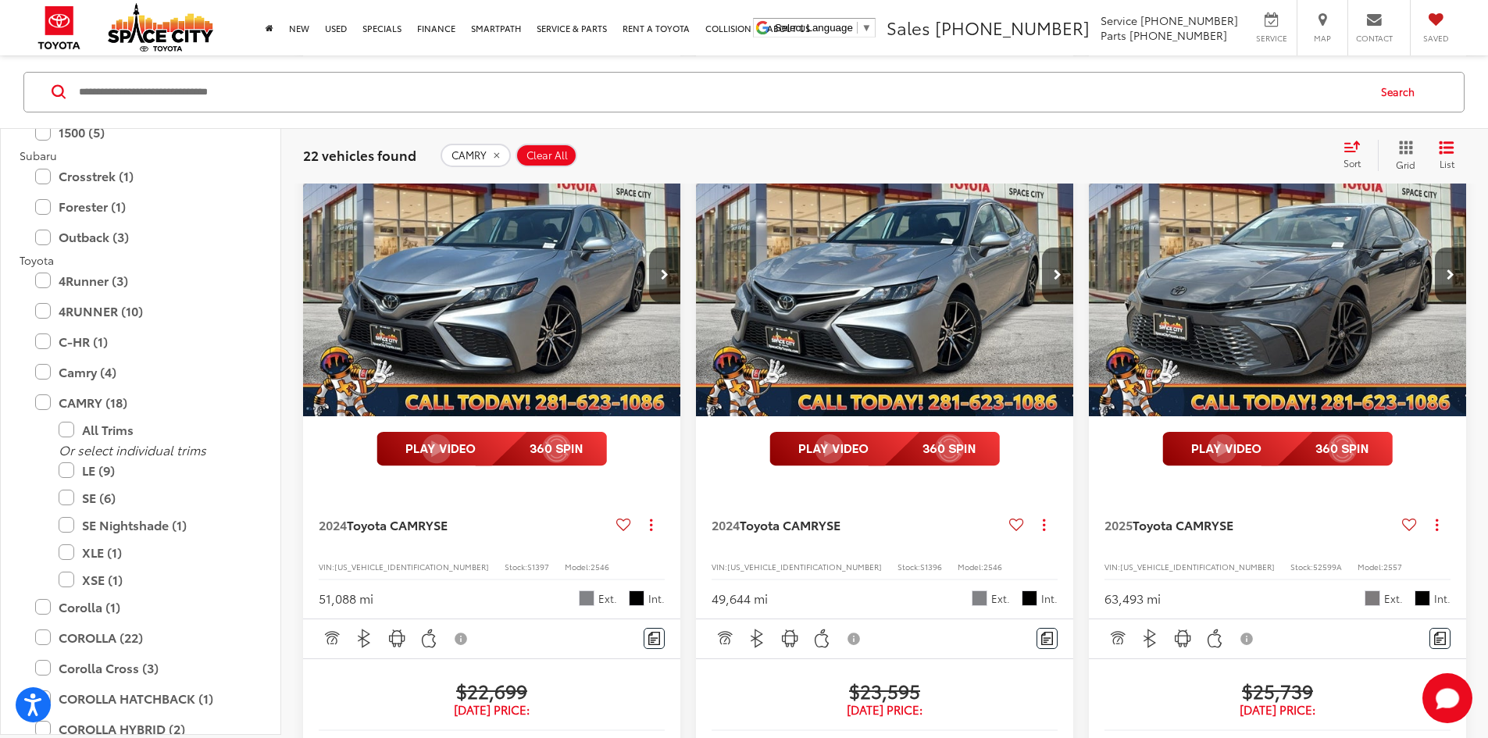
scroll to position [2258, 0]
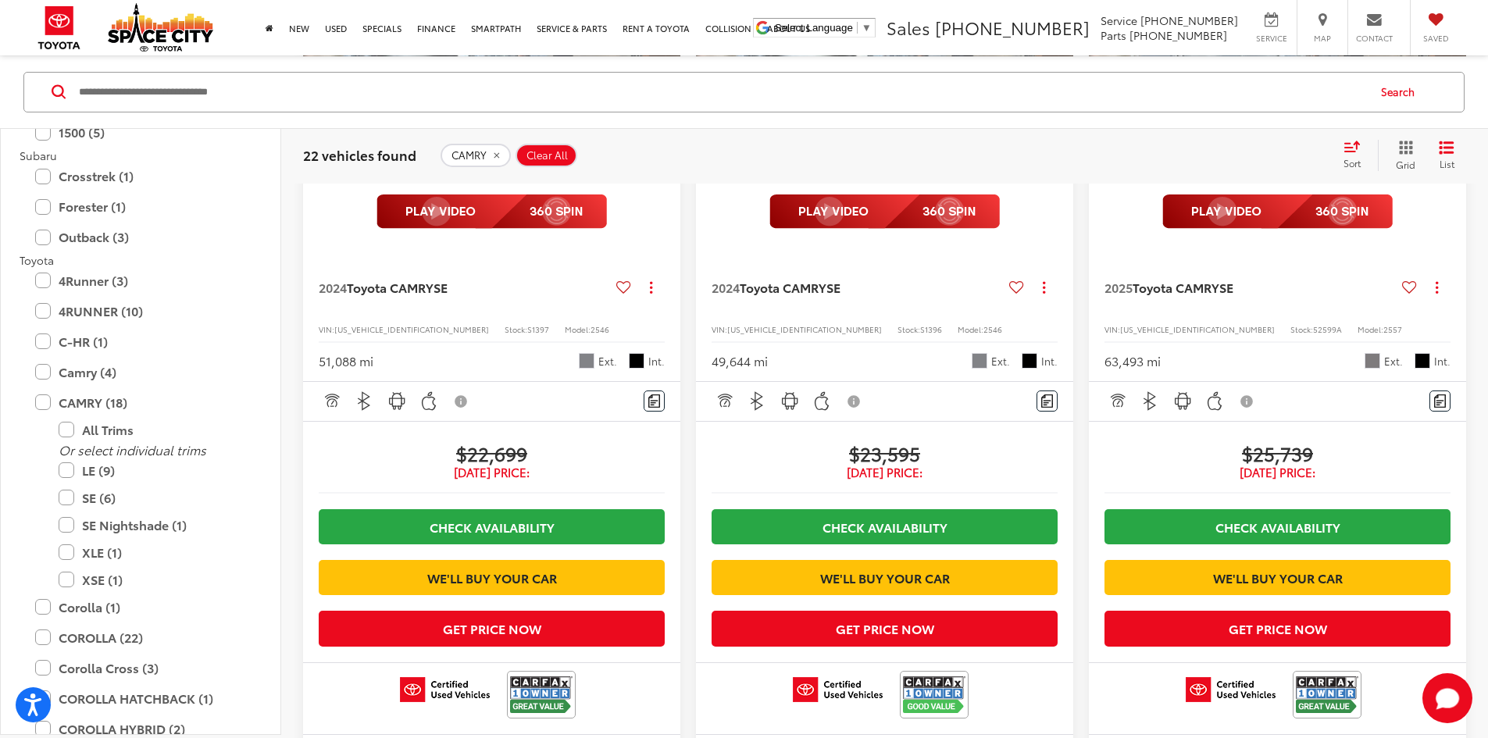
click at [1120, 323] on span "[US_VEHICLE_IDENTIFICATION_NUMBER]" at bounding box center [1197, 329] width 155 height 12
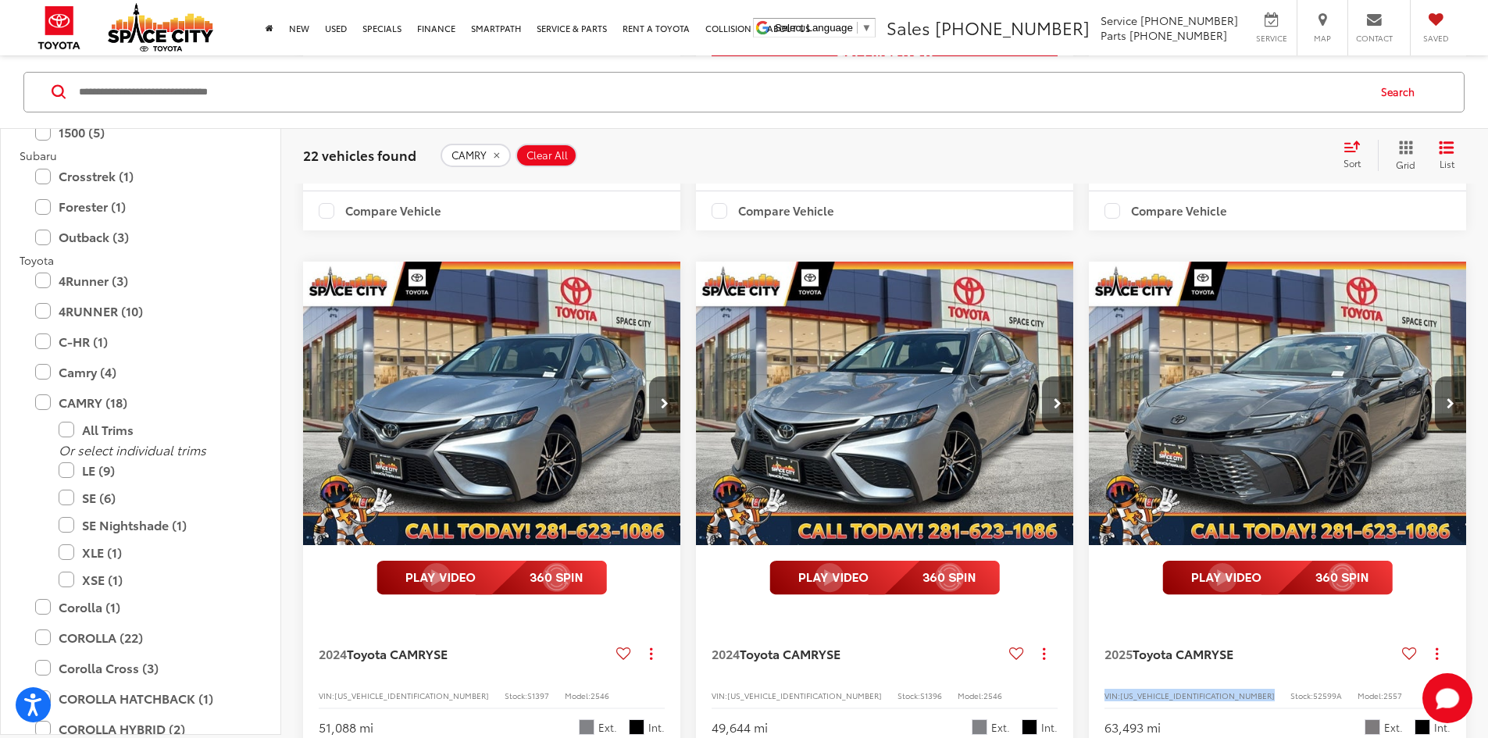
scroll to position [1867, 0]
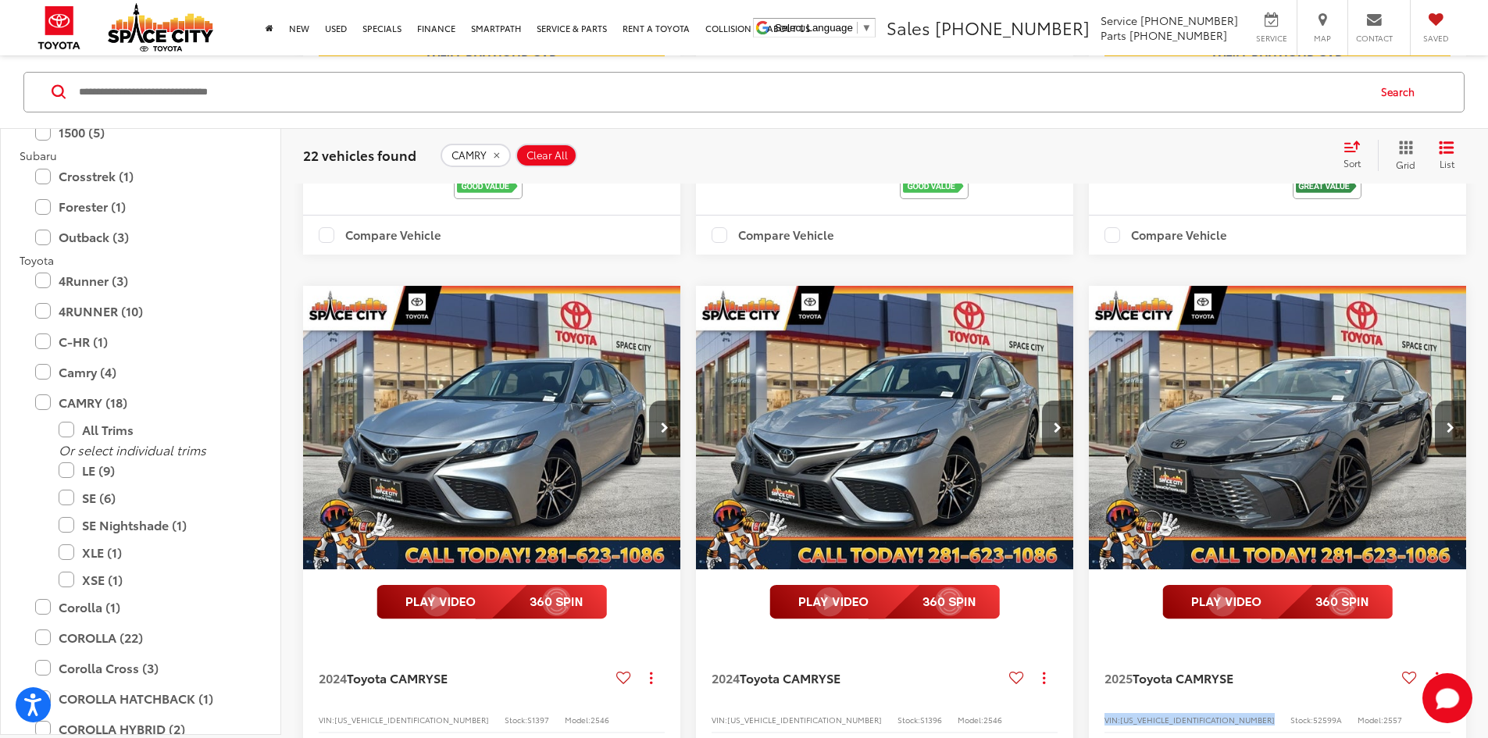
click at [1120, 714] on span "[US_VEHICLE_IDENTIFICATION_NUMBER]" at bounding box center [1197, 720] width 155 height 12
click at [1313, 714] on span "52599A" at bounding box center [1327, 720] width 29 height 12
click at [1383, 714] on span "2557" at bounding box center [1392, 720] width 19 height 12
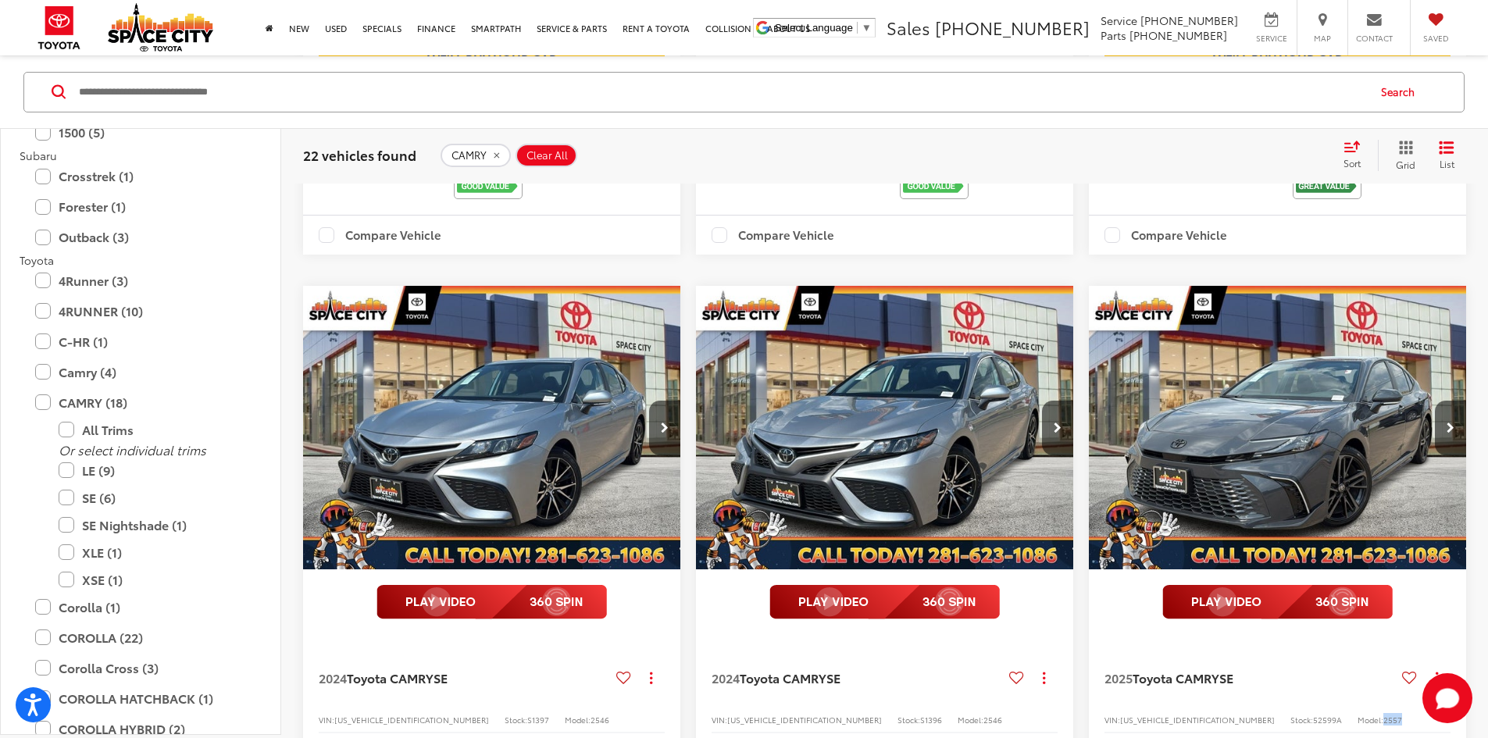
click at [1383, 714] on span "2557" at bounding box center [1392, 720] width 19 height 12
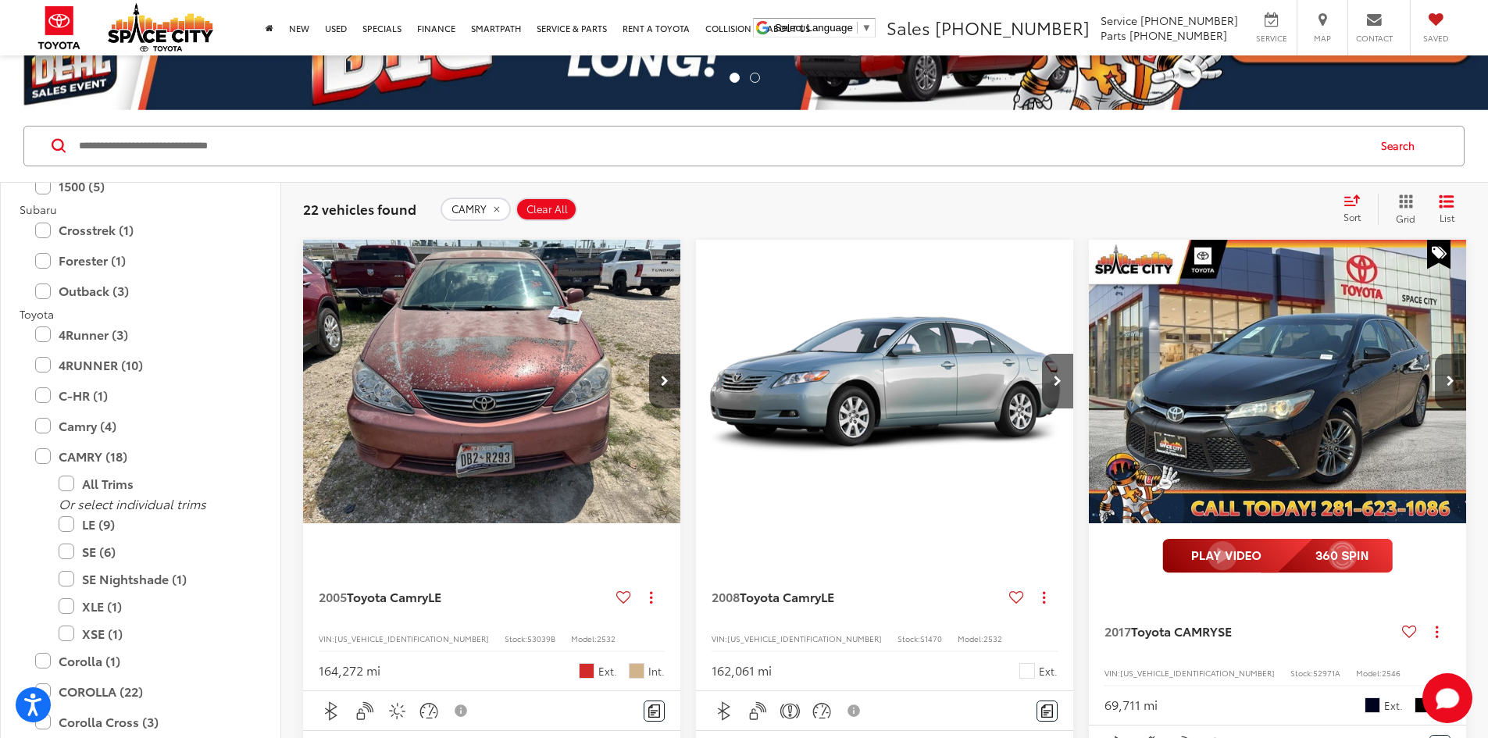
scroll to position [234, 0]
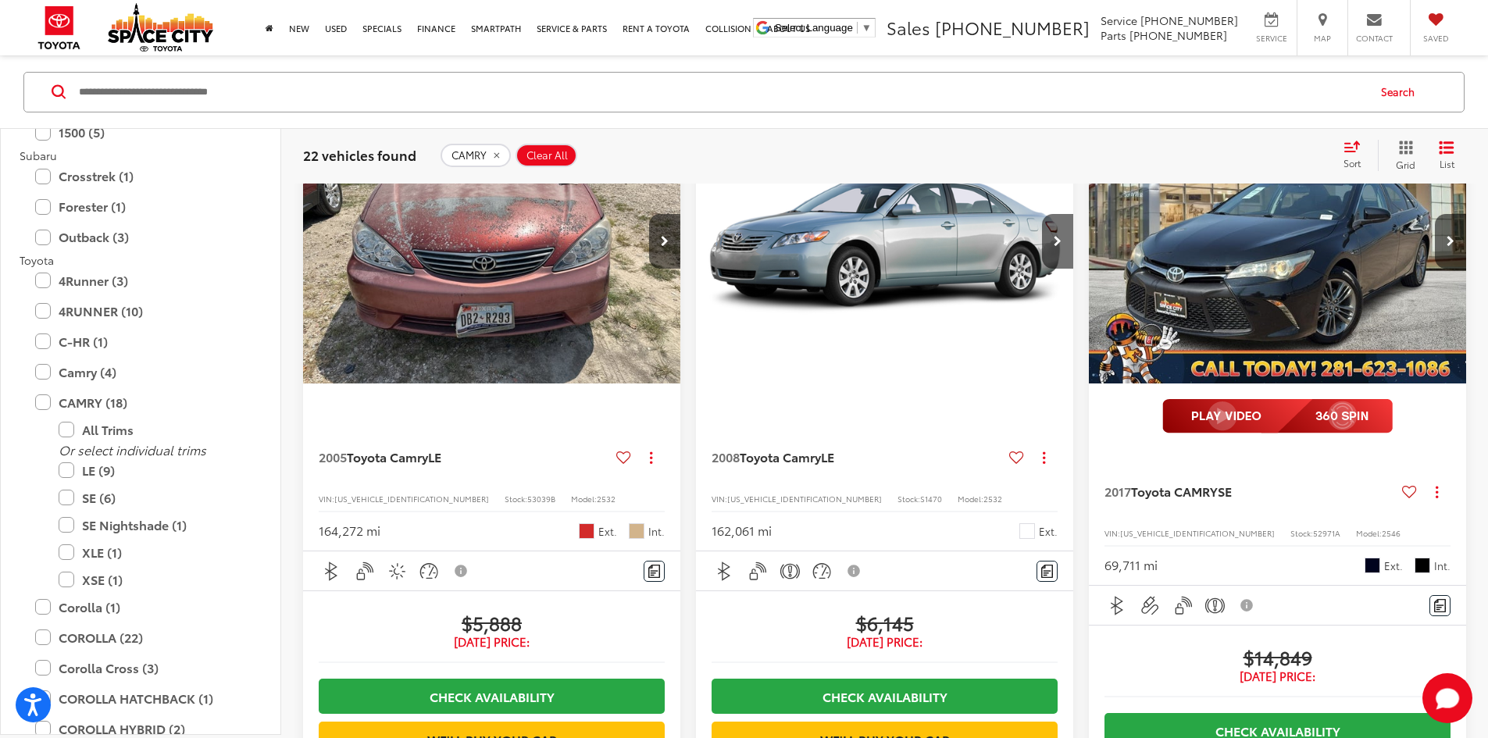
click at [1120, 527] on span "[US_VEHICLE_IDENTIFICATION_NUMBER]" at bounding box center [1197, 533] width 155 height 12
click at [1290, 527] on span "Stock:" at bounding box center [1301, 533] width 23 height 12
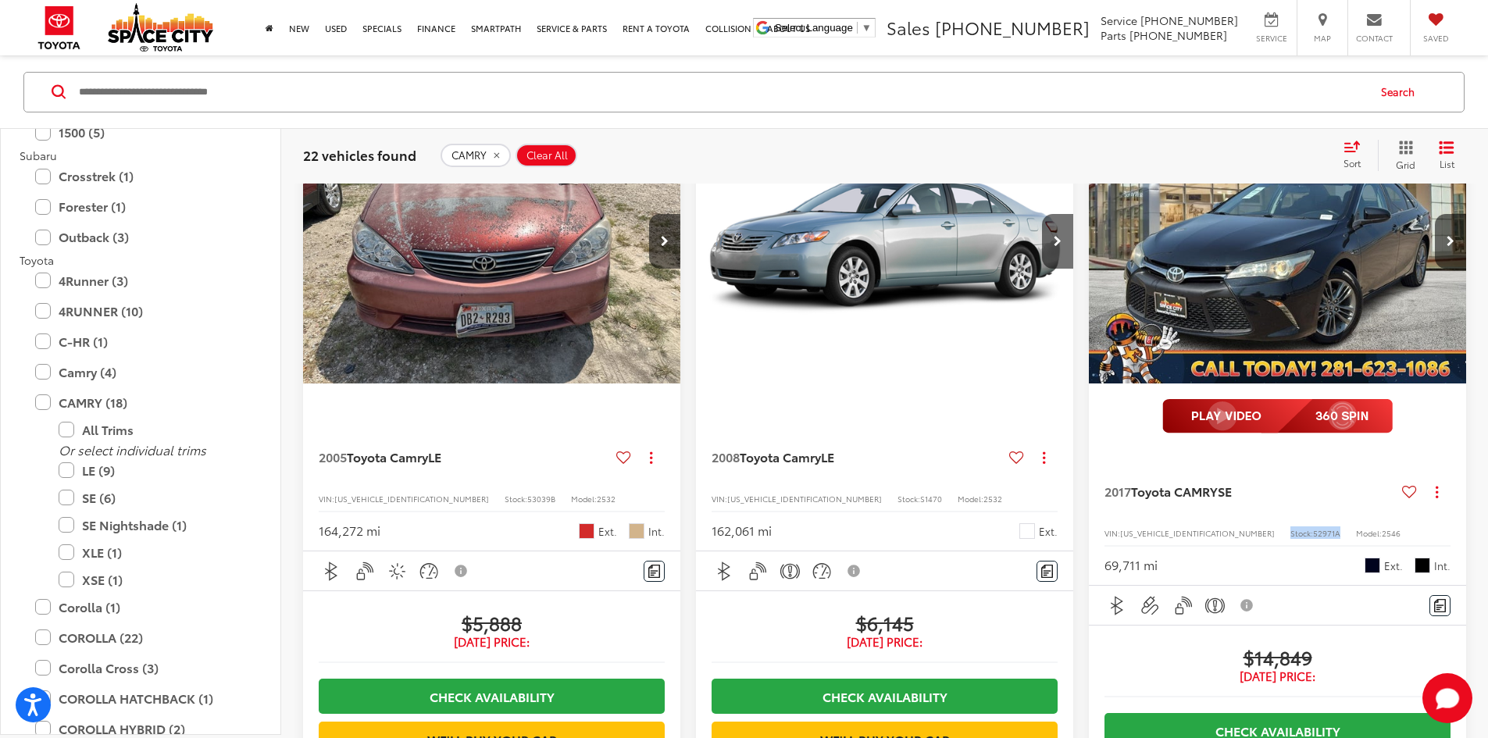
click at [1290, 527] on span "Stock:" at bounding box center [1301, 533] width 23 height 12
click at [1382, 527] on span "2546" at bounding box center [1391, 533] width 19 height 12
click at [1120, 527] on span "[US_VEHICLE_IDENTIFICATION_NUMBER]" at bounding box center [1197, 533] width 155 height 12
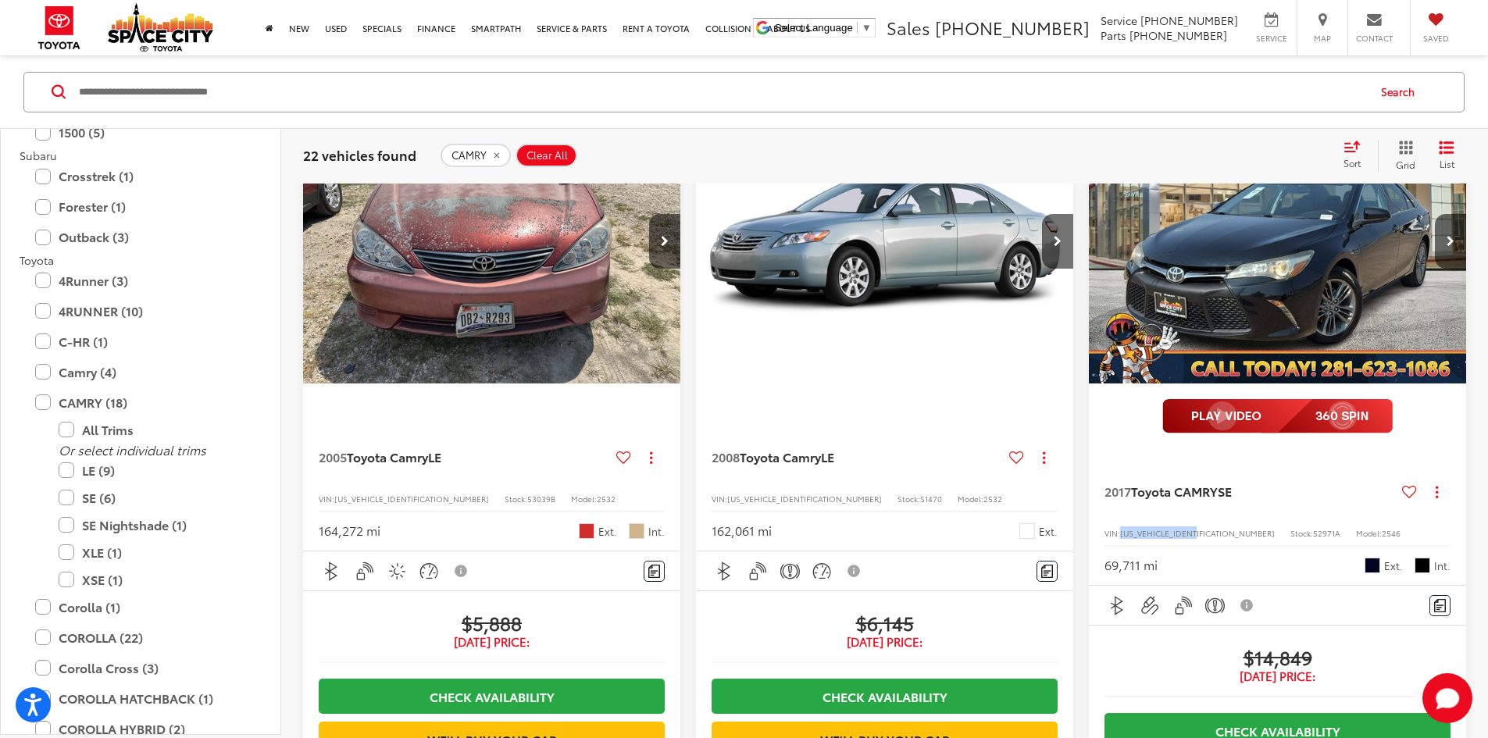
click at [1120, 527] on span "[US_VEHICLE_IDENTIFICATION_NUMBER]" at bounding box center [1197, 533] width 155 height 12
